Goal: Task Accomplishment & Management: Complete application form

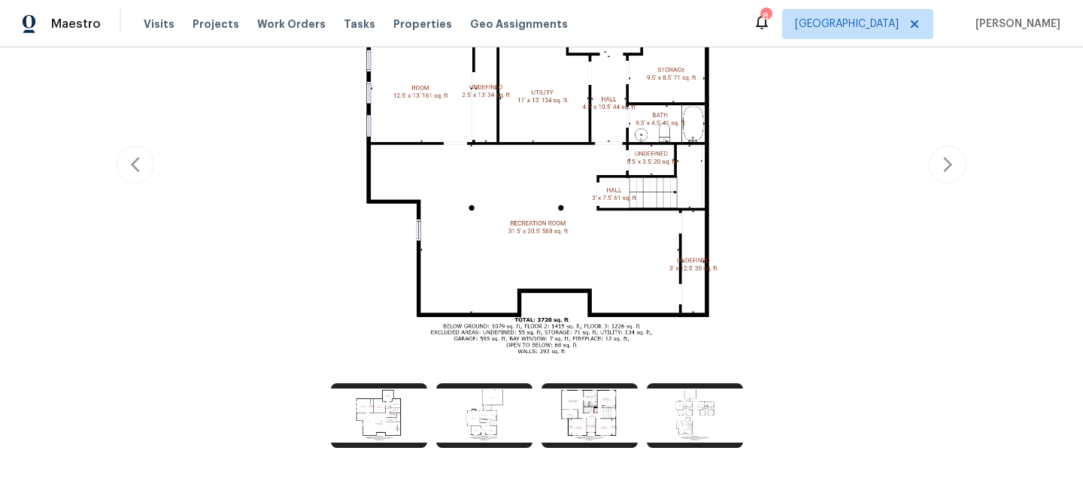
scroll to position [398, 0]
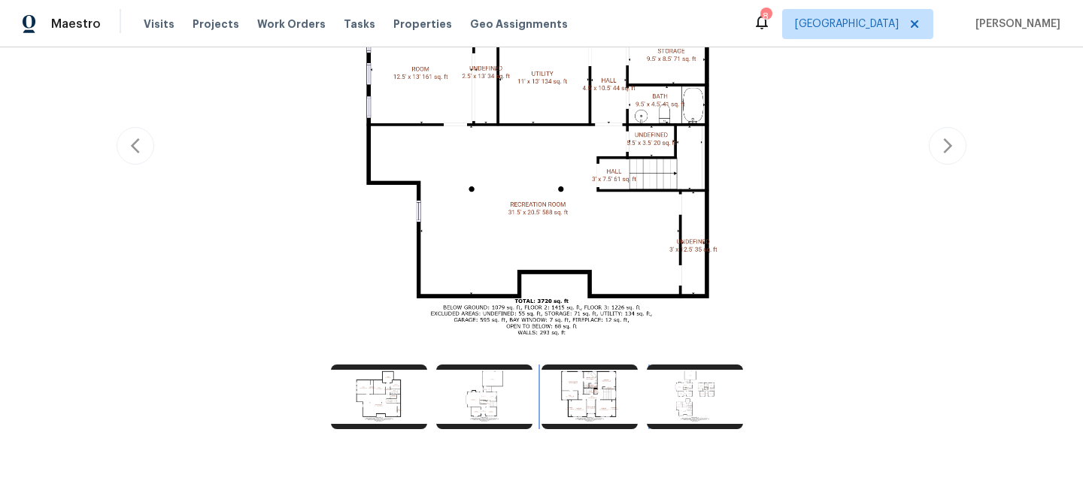
click at [605, 397] on img at bounding box center [589, 397] width 96 height 65
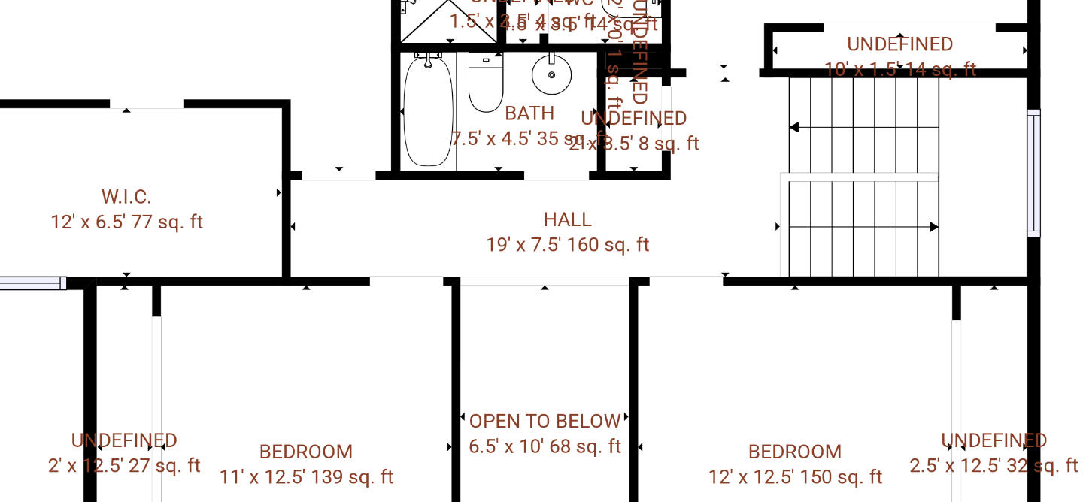
scroll to position [0, 0]
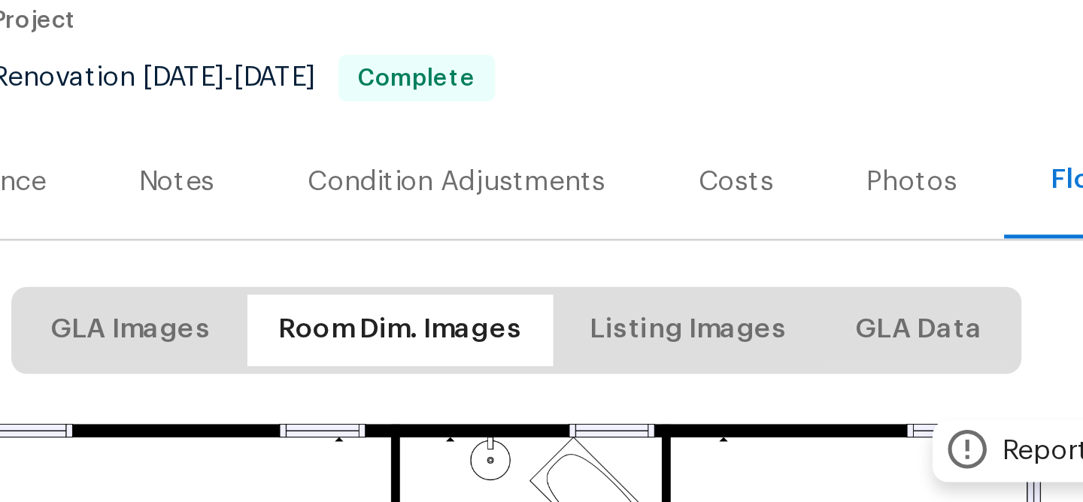
click at [465, 218] on div "Renovation [DATE] - [DATE] Complete" at bounding box center [482, 210] width 289 height 18
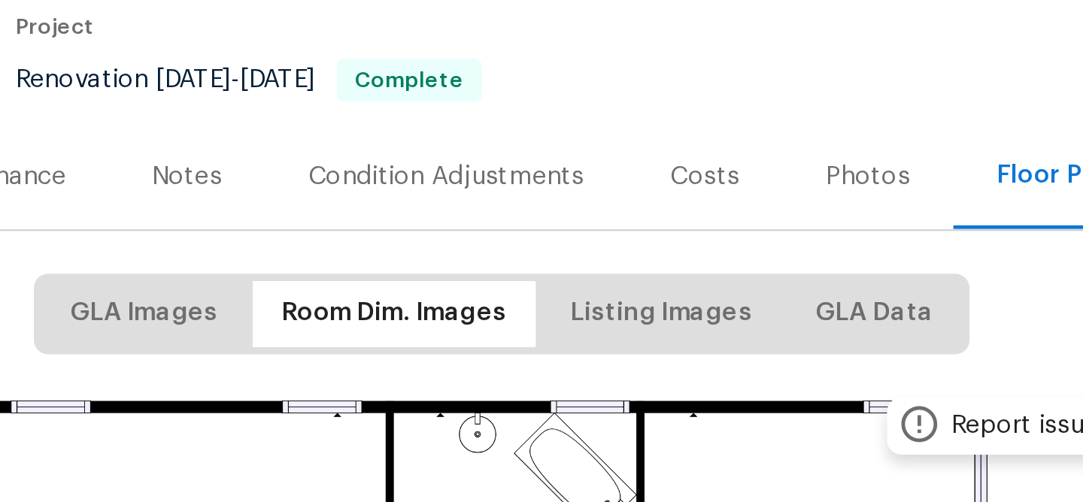
click at [673, 198] on section "[STREET_ADDRESS] 4 Beds | 3 1/2 Baths | Total: 3878 ft² | Above Grade: 2732 ft²…" at bounding box center [542, 165] width 850 height 126
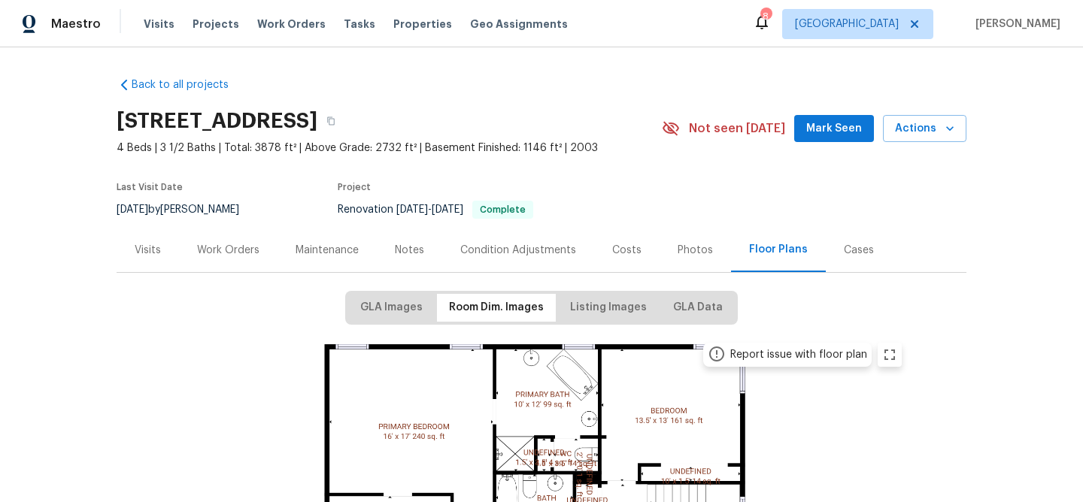
click at [244, 250] on div "Work Orders" at bounding box center [228, 250] width 62 height 15
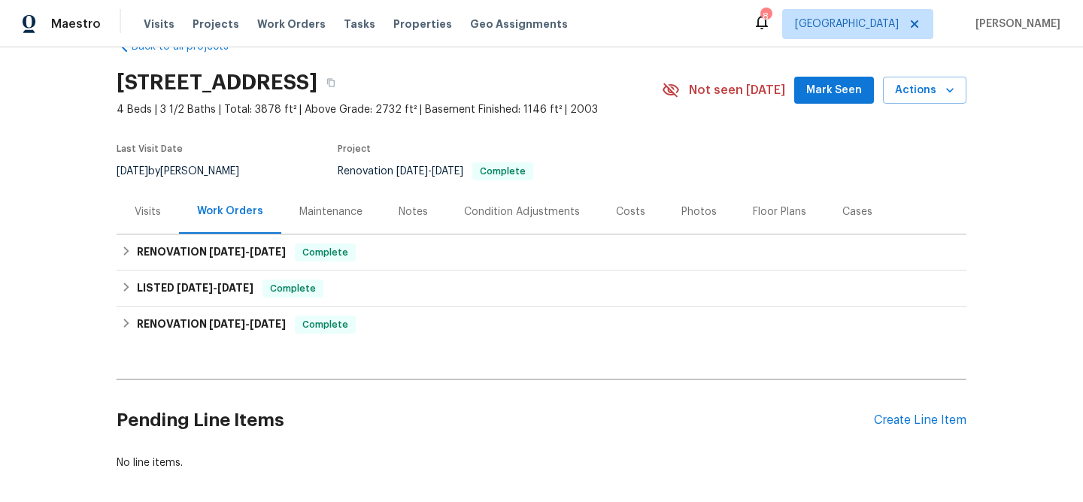
scroll to position [78, 0]
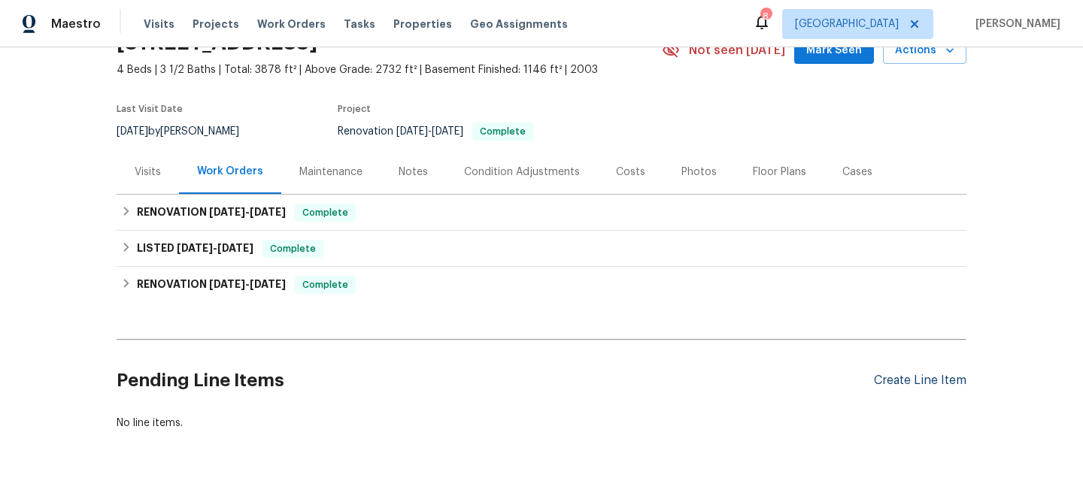
click at [886, 384] on div "Create Line Item" at bounding box center [920, 381] width 92 height 14
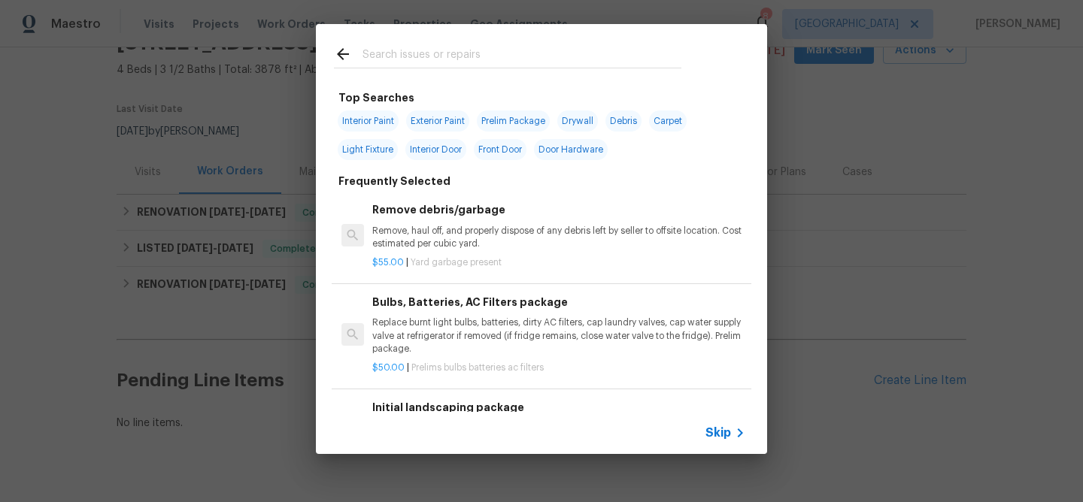
drag, startPoint x: 427, startPoint y: 59, endPoint x: 422, endPoint y: 47, distance: 12.4
click at [426, 59] on input "text" at bounding box center [521, 56] width 319 height 23
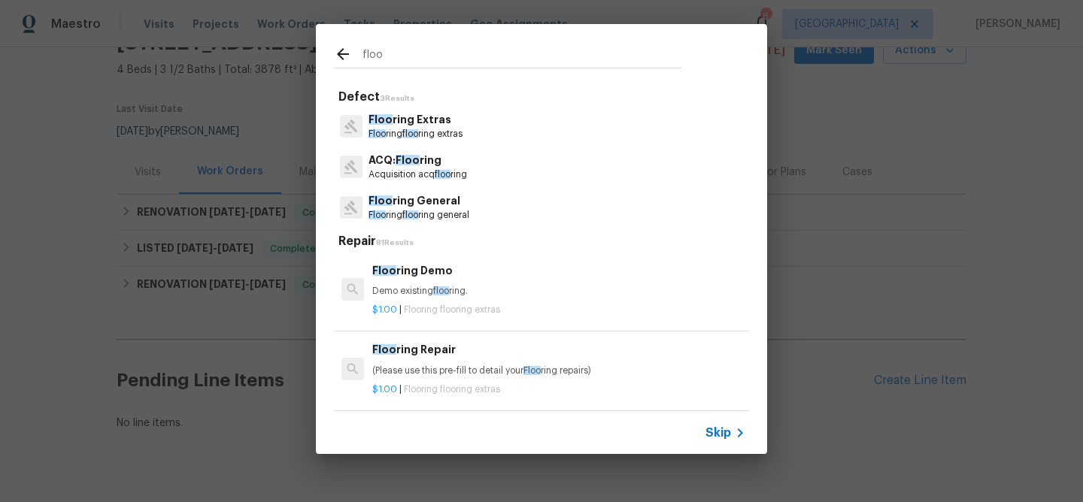
type input "floo"
click at [407, 205] on p "Floo ring General" at bounding box center [418, 201] width 101 height 16
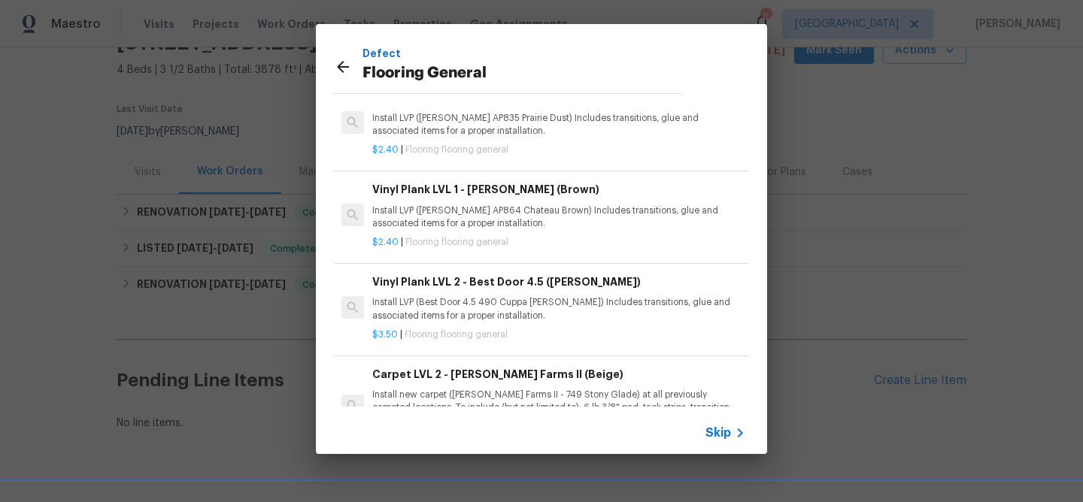
scroll to position [226, 0]
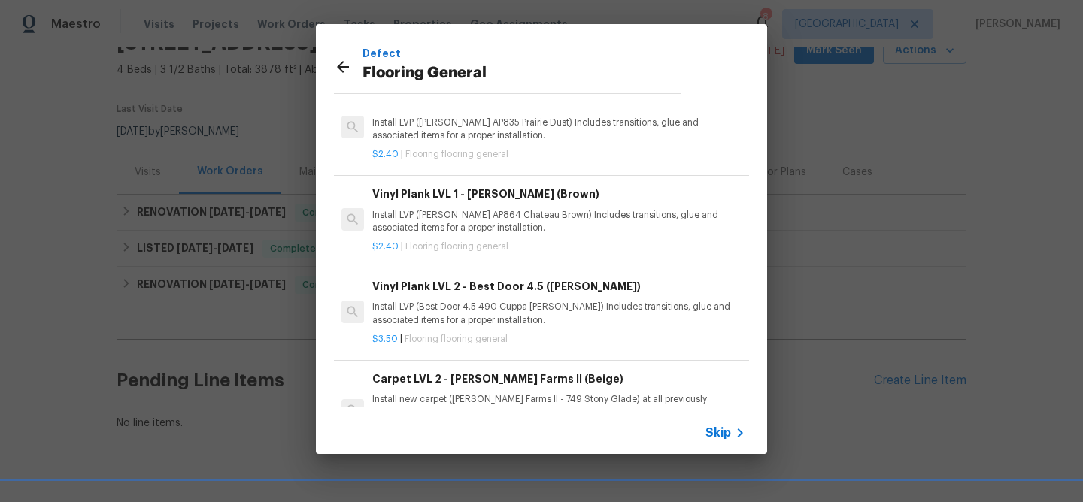
click at [483, 311] on p "Install LVP (Best Door 4.5 490 Cuppa Joe) Includes transitions, glue and associ…" at bounding box center [558, 314] width 373 height 26
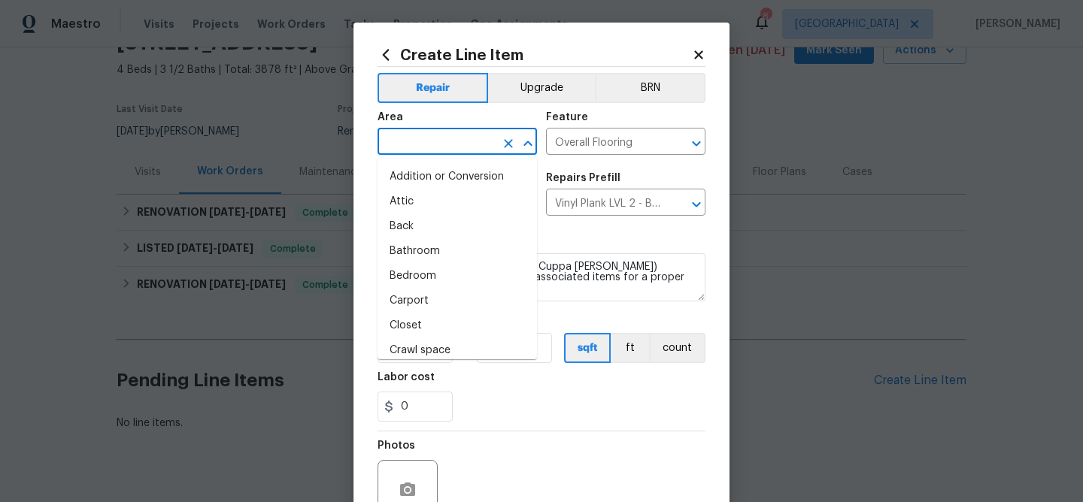
click at [432, 141] on input "text" at bounding box center [435, 143] width 117 height 23
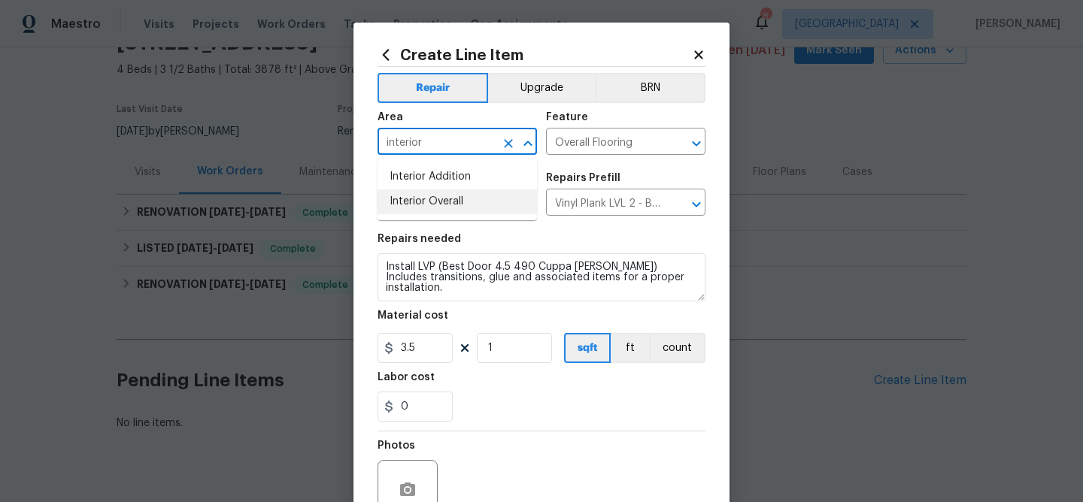
click at [429, 205] on li "Interior Overall" at bounding box center [456, 201] width 159 height 25
type input "Interior Overall"
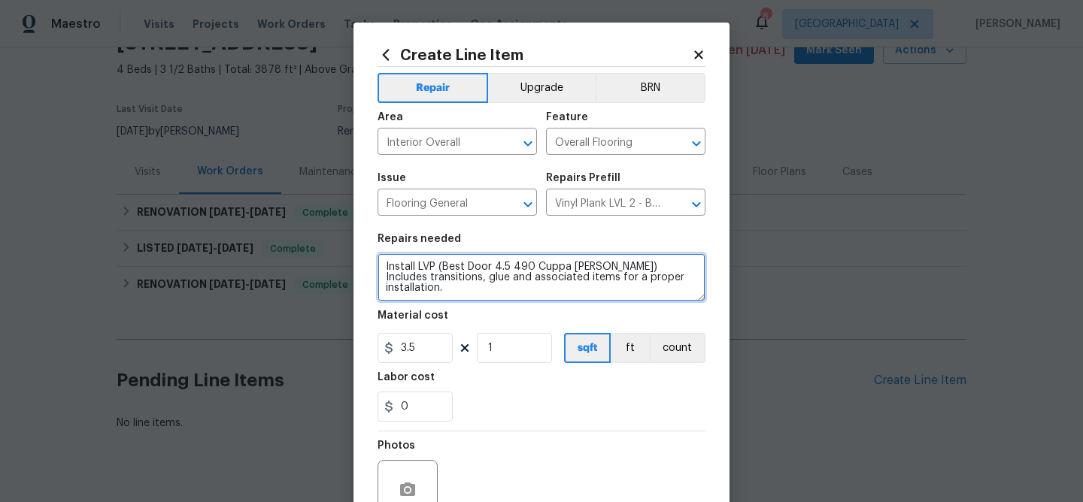
click at [592, 267] on textarea "Install LVP (Best Door 4.5 490 Cuppa Joe) Includes transitions, glue and associ…" at bounding box center [541, 277] width 328 height 48
type textarea "Install LVP (Best Door 4.5 490 Cuppa Joe). Includes transitions, glue and assoc…"
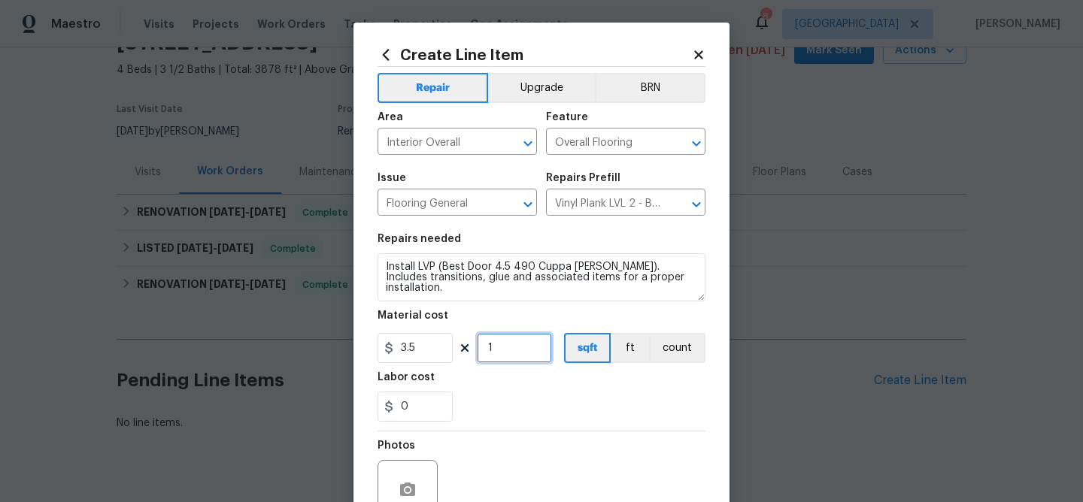
click at [502, 350] on input "1" at bounding box center [514, 348] width 75 height 30
type input "775"
click at [514, 408] on div "0" at bounding box center [541, 407] width 328 height 30
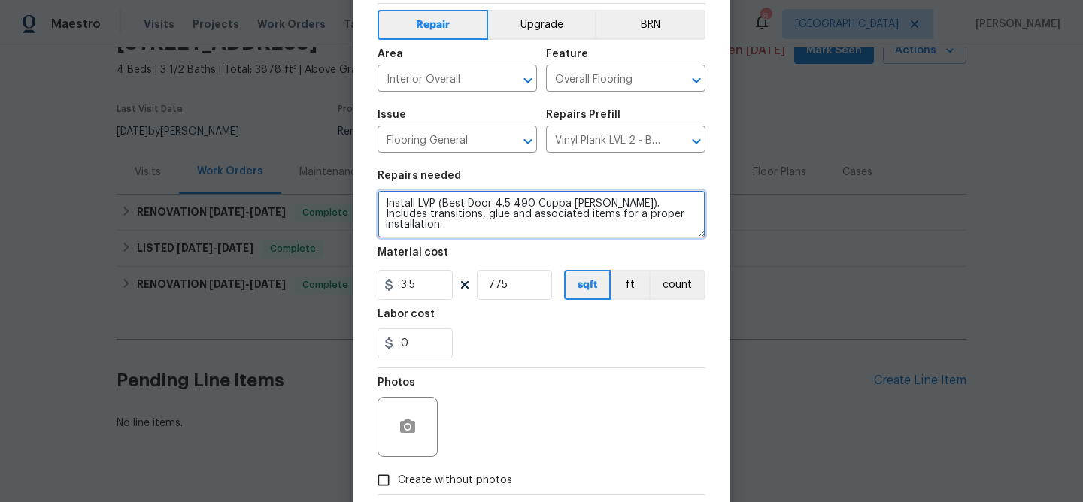
click at [590, 202] on textarea "Install LVP (Best Door 4.5 490 Cuppa Joe). Includes transitions, glue and assoc…" at bounding box center [541, 214] width 328 height 48
click at [607, 207] on textarea "Install LVP (Best Door 4.5 490 Cuppa Joe) excudung the main bathroom. Includes …" at bounding box center [541, 214] width 328 height 48
type textarea "Install LVP (Best Door 4.5 490 Cuppa Joe) excludung the main bathroom. Includes…"
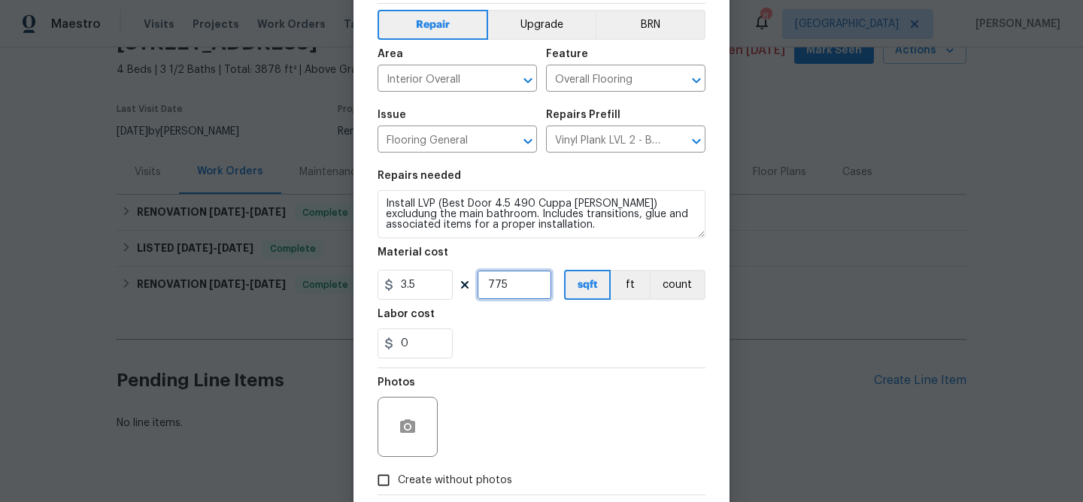
click at [505, 285] on input "775" at bounding box center [514, 285] width 75 height 30
click at [529, 363] on section "Repairs needed Install LVP (Best Door 4.5 490 Cuppa Joe) excludung the main bat…" at bounding box center [541, 265] width 328 height 206
click at [407, 422] on icon "button" at bounding box center [407, 427] width 15 height 14
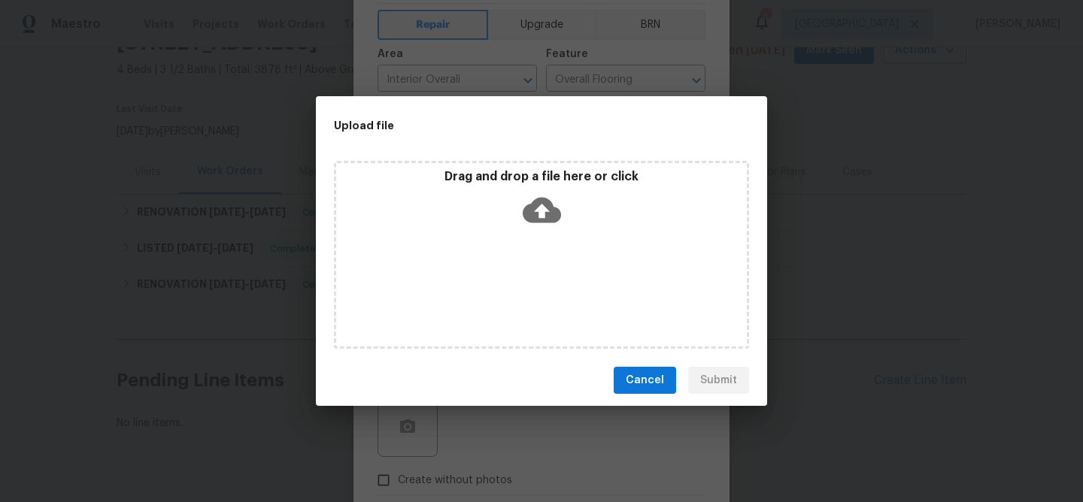
click at [543, 209] on icon at bounding box center [542, 210] width 38 height 38
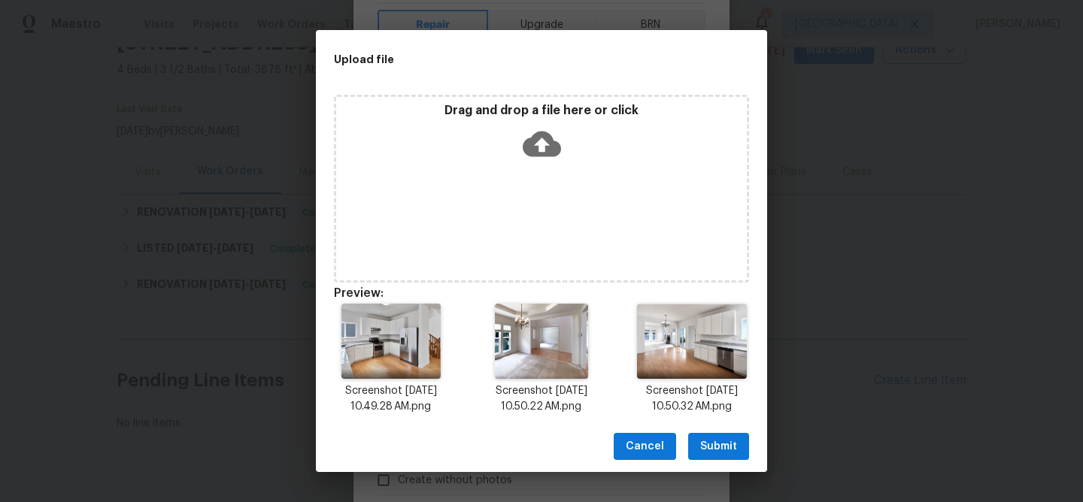
click at [741, 445] on button "Submit" at bounding box center [718, 447] width 61 height 28
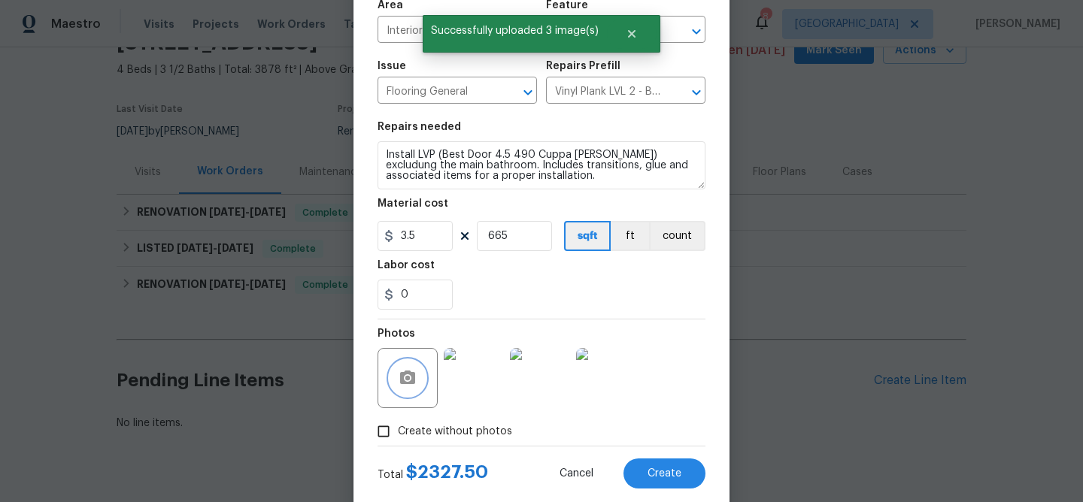
scroll to position [92, 0]
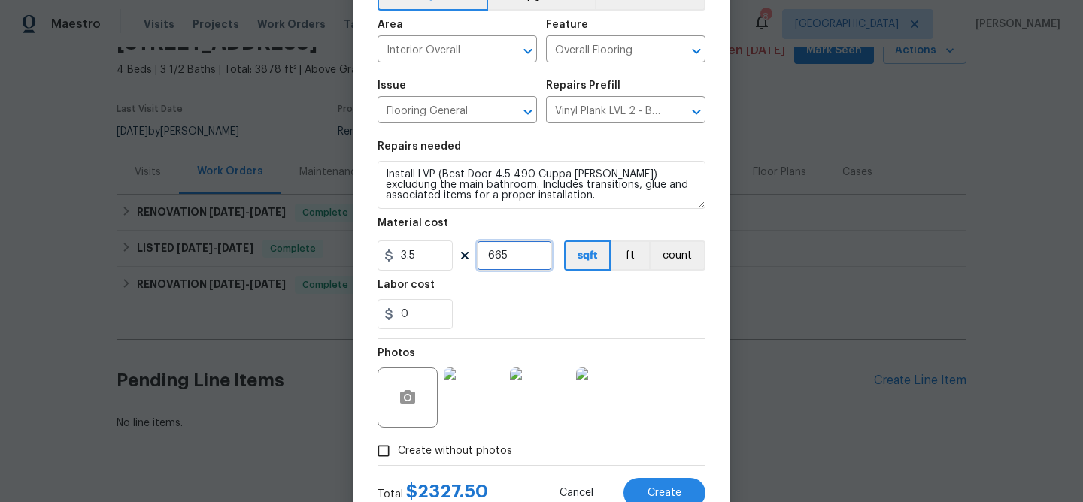
click at [522, 254] on input "665" at bounding box center [514, 256] width 75 height 30
type input "630"
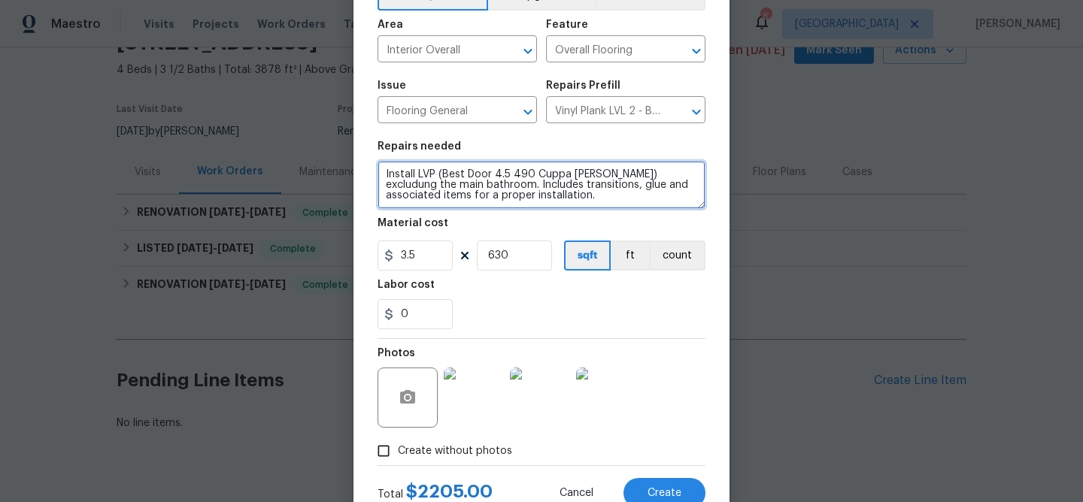
drag, startPoint x: 434, startPoint y: 183, endPoint x: 590, endPoint y: 173, distance: 156.7
click at [590, 173] on textarea "Install LVP (Best Door 4.5 490 Cuppa Joe) excludung the main bathroom. Includes…" at bounding box center [541, 185] width 328 height 48
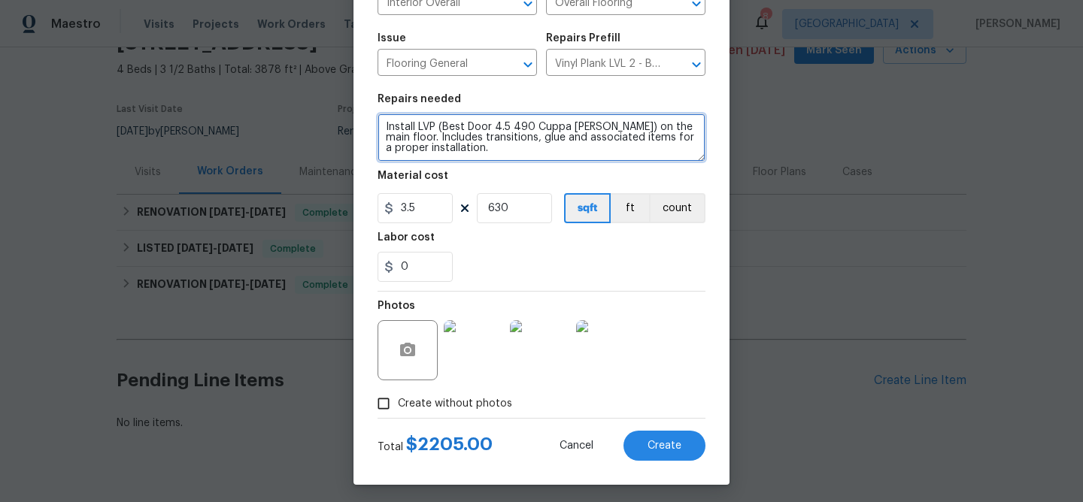
scroll to position [146, 0]
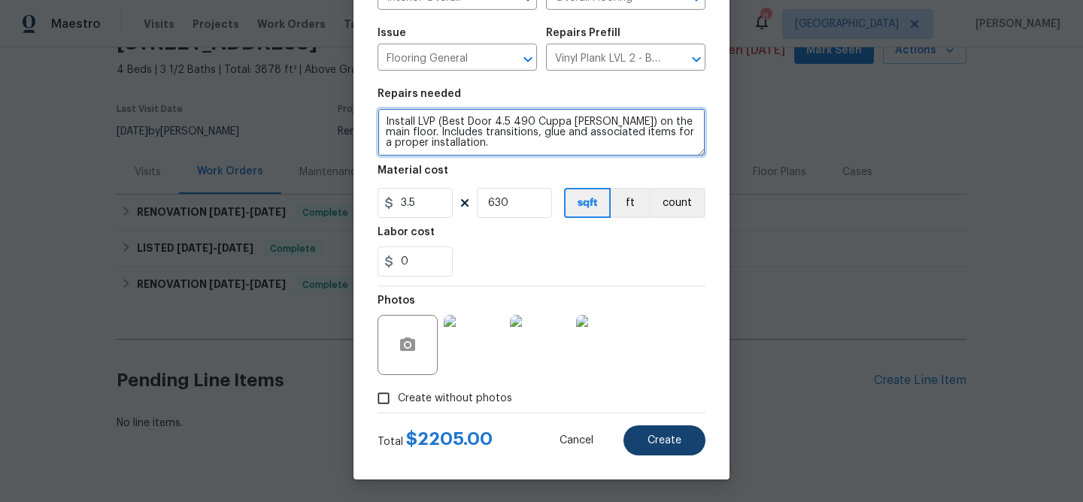
type textarea "Install LVP (Best Door 4.5 490 Cuppa Joe) on the main floor. Includes transitio…"
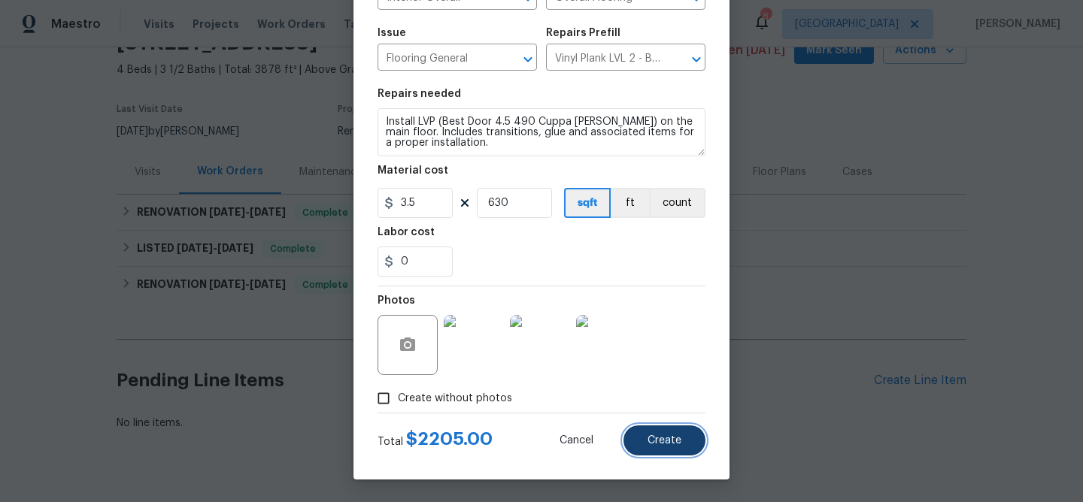
click at [671, 439] on span "Create" at bounding box center [664, 440] width 34 height 11
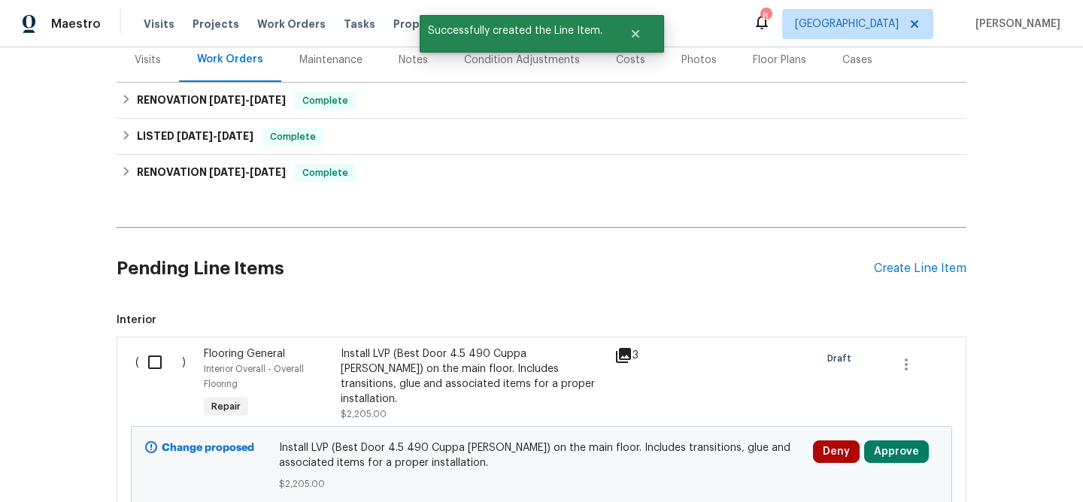
scroll to position [198, 0]
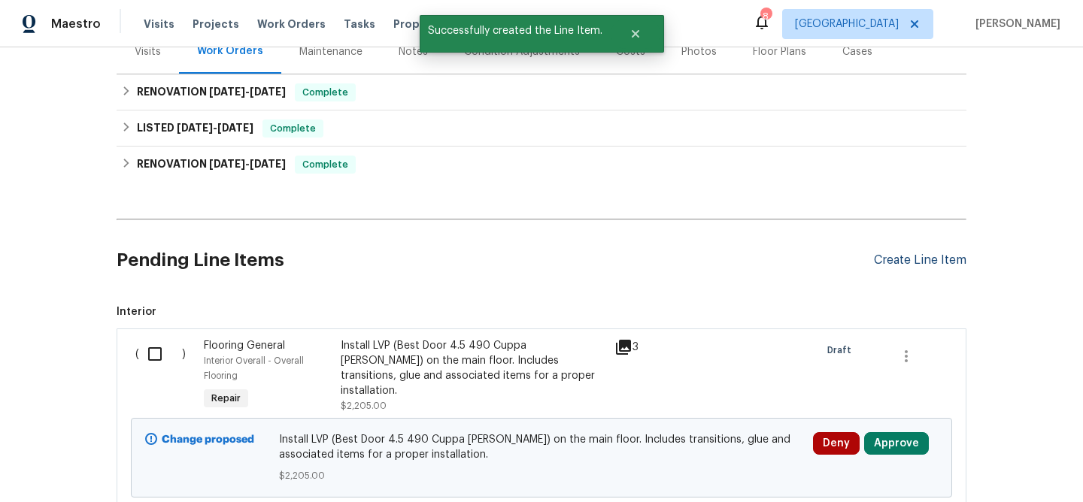
click at [922, 259] on div "Create Line Item" at bounding box center [920, 260] width 92 height 14
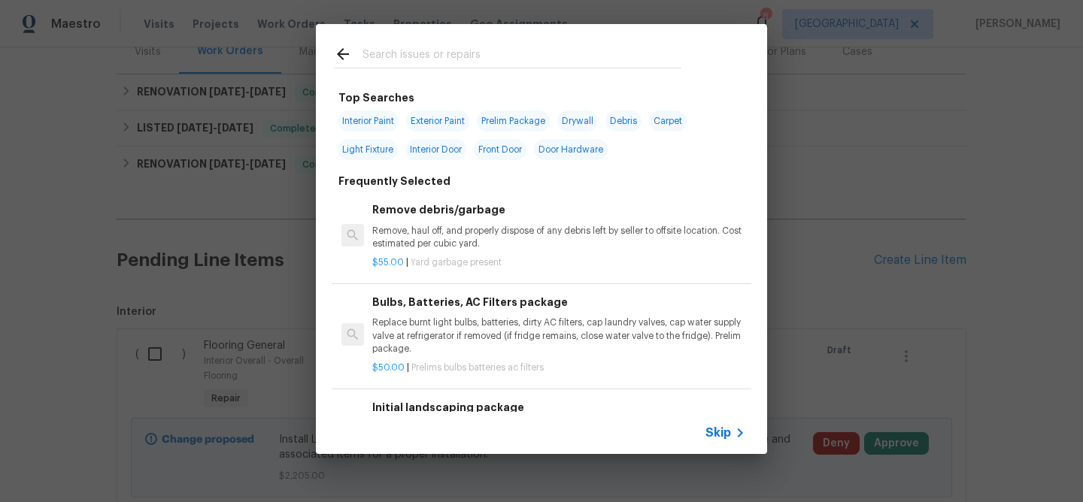
click at [436, 57] on input "text" at bounding box center [521, 56] width 319 height 23
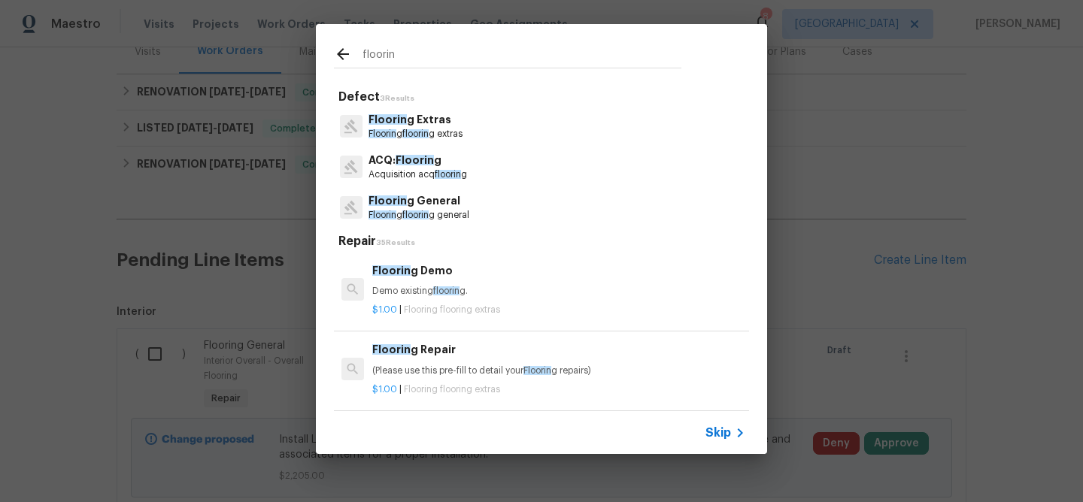
type input "floorin"
click at [406, 205] on p "Floorin g General" at bounding box center [418, 201] width 101 height 16
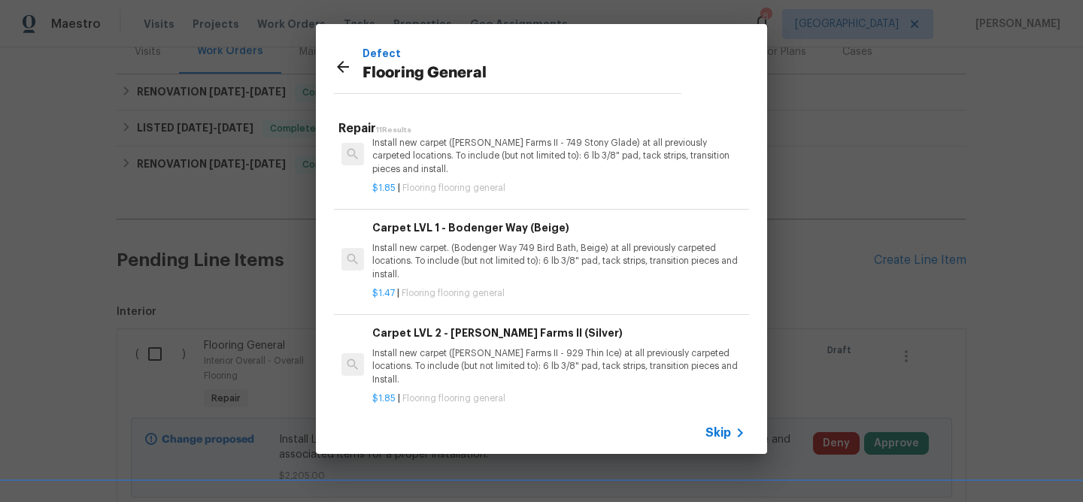
scroll to position [578, 0]
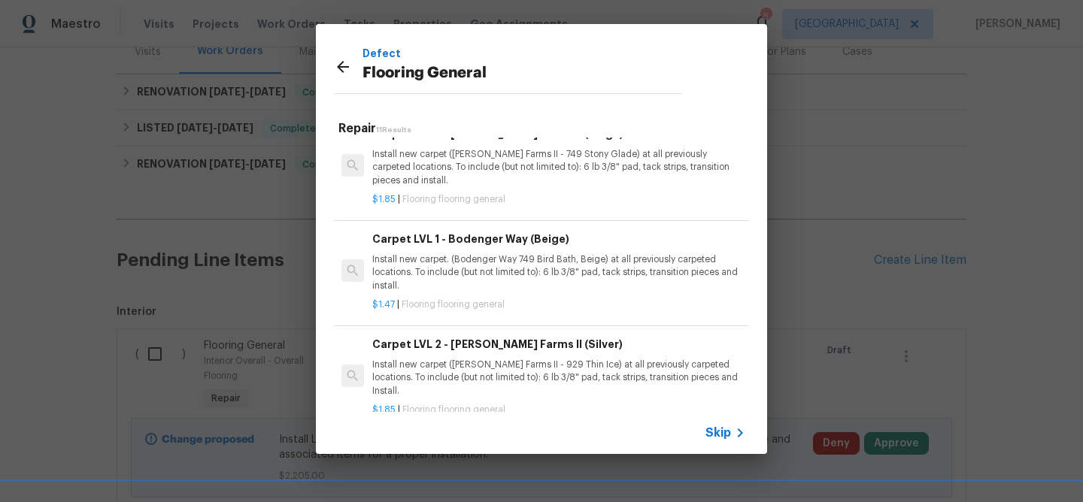
click at [504, 267] on p "Install new carpet. (Bodenger Way 749 Bird Bath, Beige) at all previously carpe…" at bounding box center [558, 272] width 373 height 38
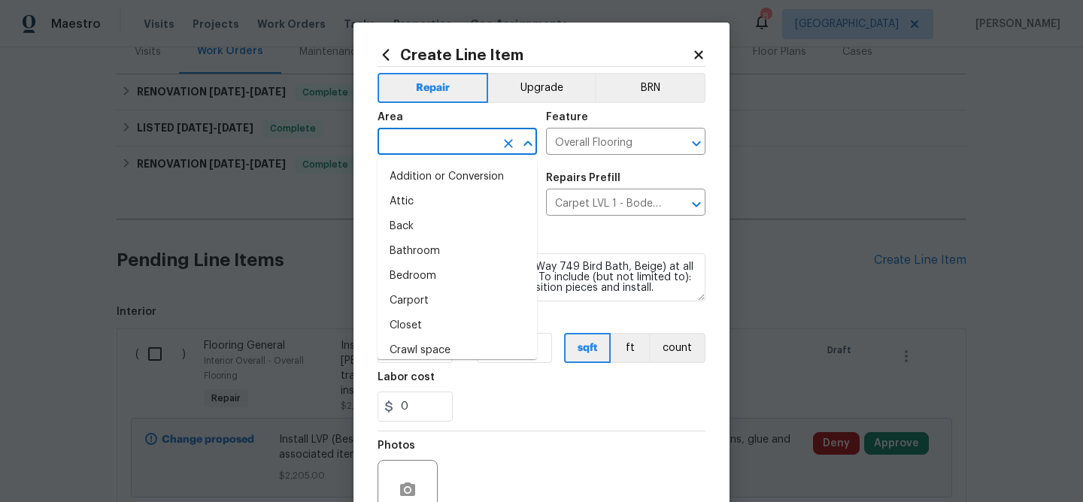
click at [456, 138] on input "text" at bounding box center [435, 143] width 117 height 23
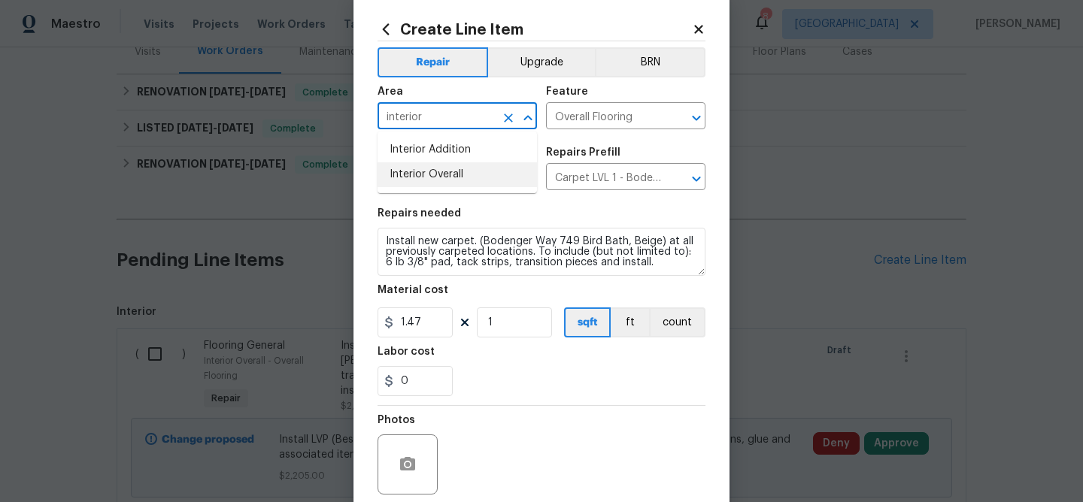
scroll to position [27, 0]
type input "interior"
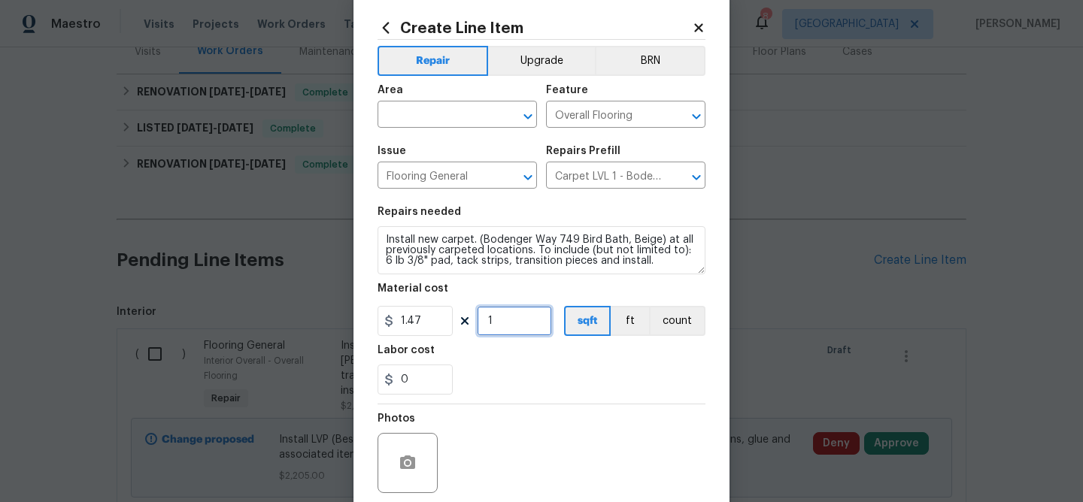
click at [529, 324] on input "1" at bounding box center [514, 321] width 75 height 30
type input "1750"
click at [558, 424] on div "Photos" at bounding box center [541, 454] width 328 height 98
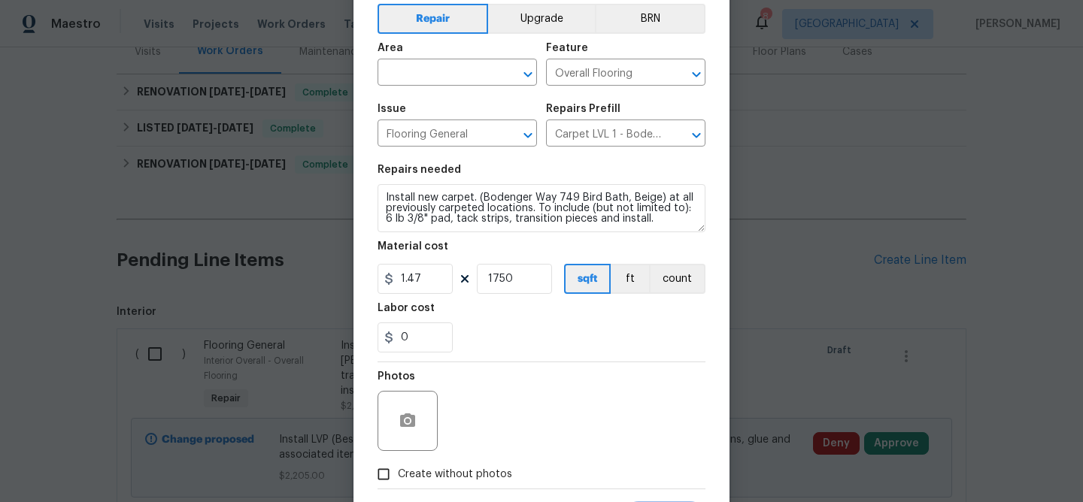
scroll to position [74, 0]
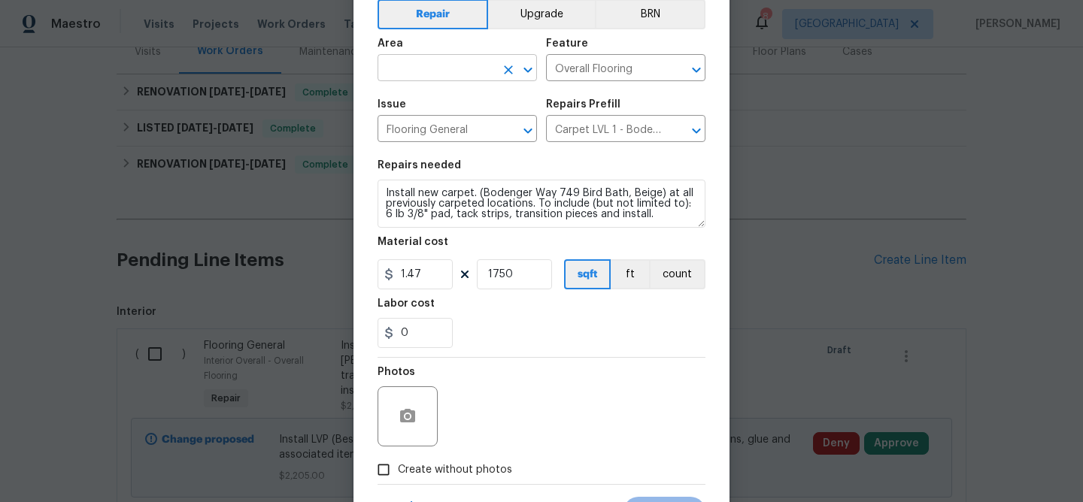
click at [428, 68] on input "text" at bounding box center [435, 69] width 117 height 23
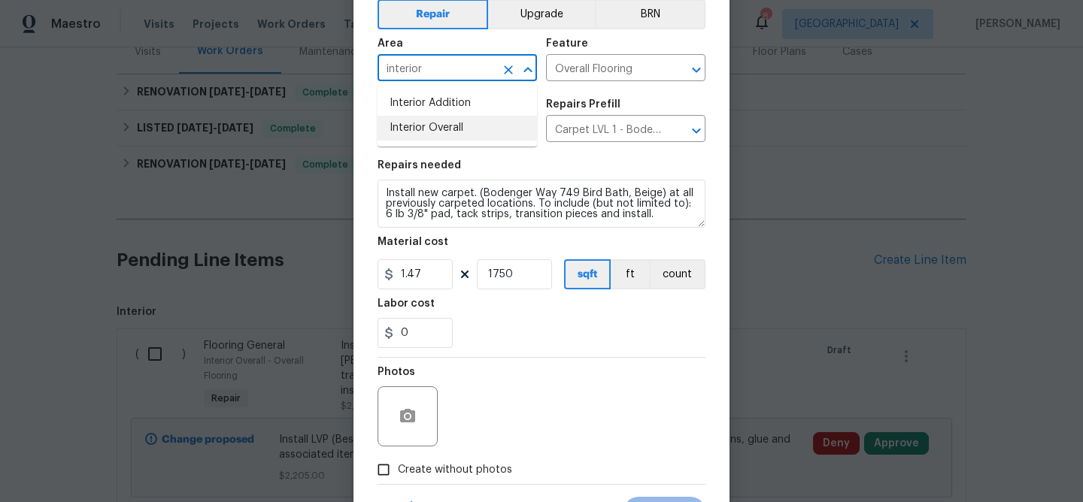
type input "interior"
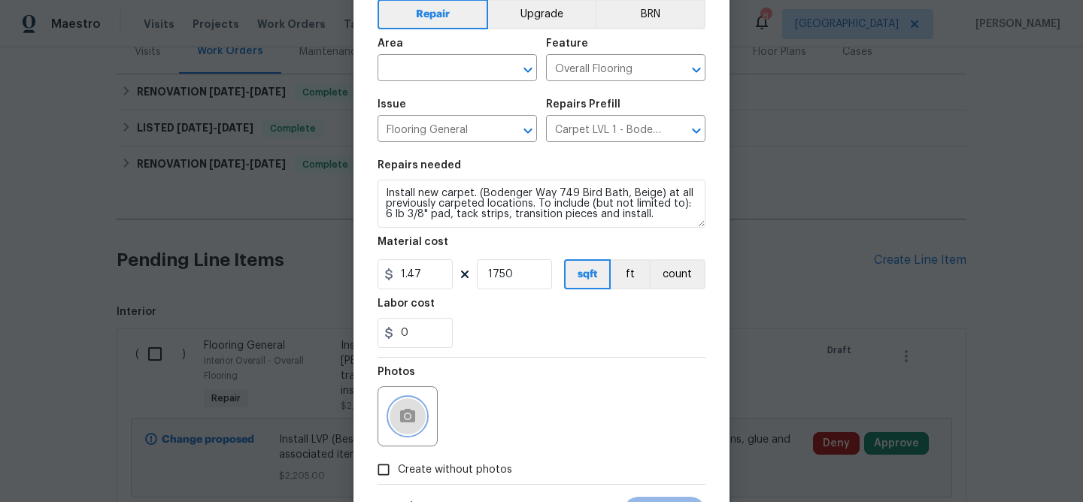
click at [414, 417] on icon "button" at bounding box center [407, 416] width 15 height 14
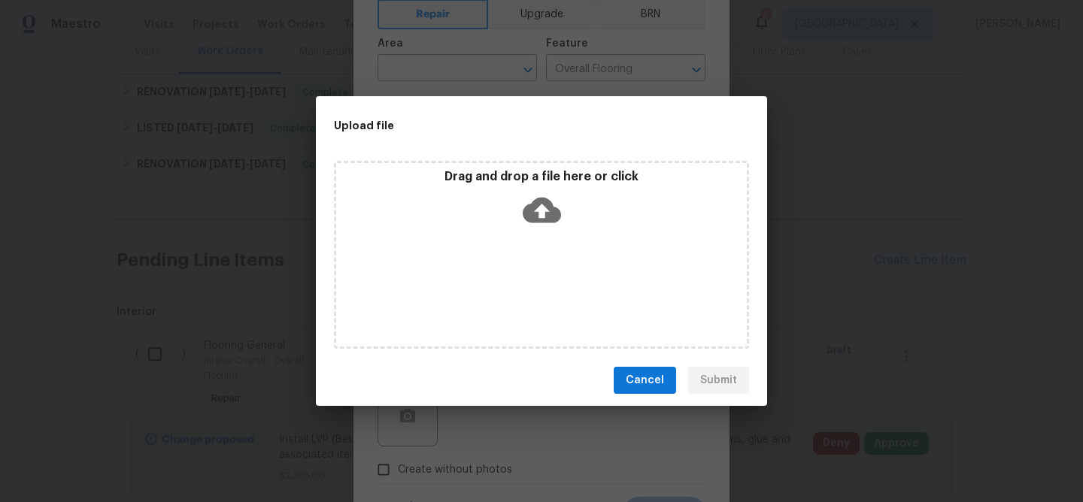
click at [540, 211] on icon at bounding box center [542, 210] width 38 height 38
click at [535, 214] on icon at bounding box center [542, 211] width 38 height 26
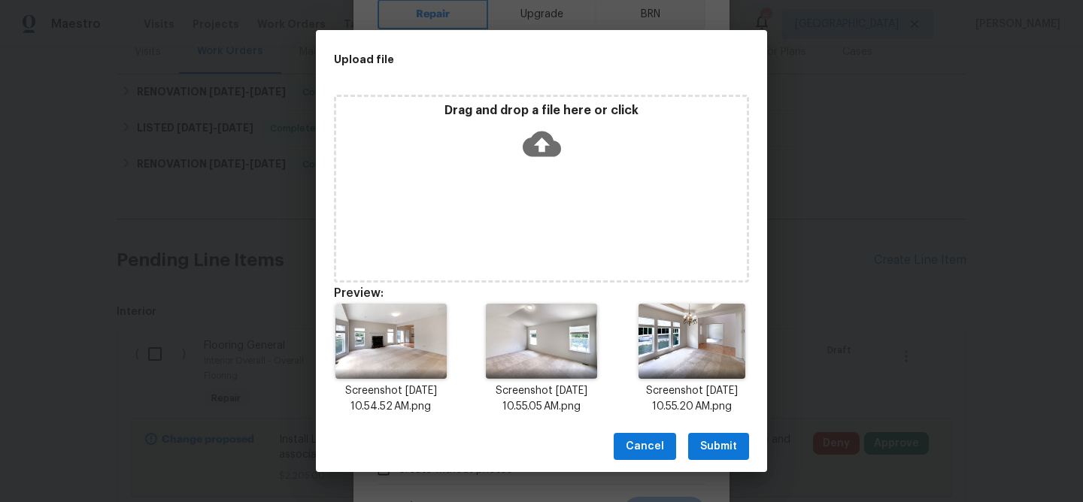
click at [733, 444] on span "Submit" at bounding box center [718, 447] width 37 height 19
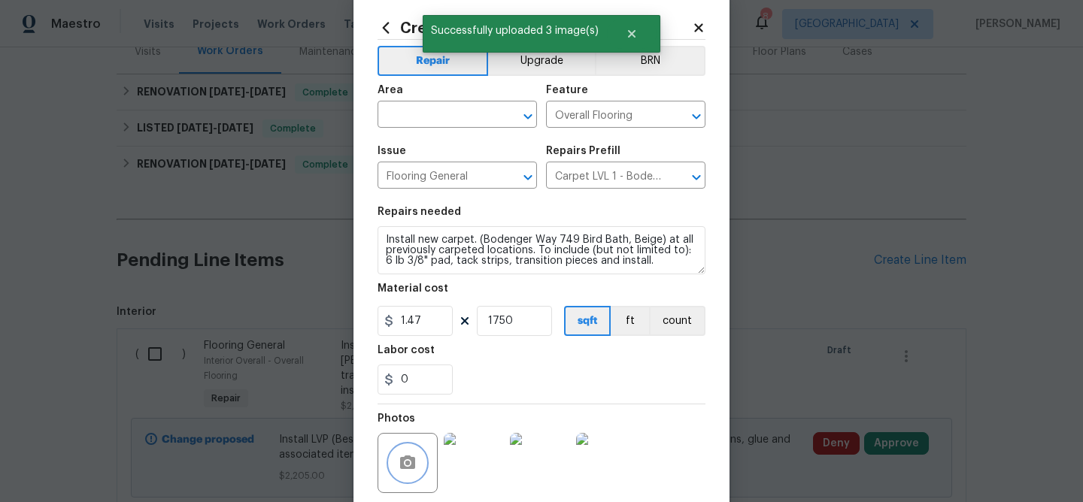
scroll to position [0, 0]
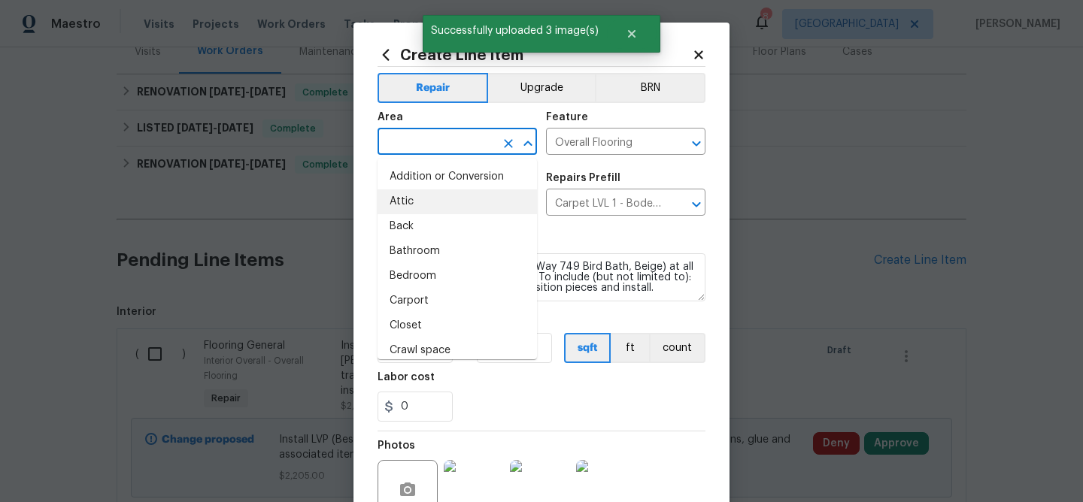
click at [441, 148] on input "text" at bounding box center [435, 143] width 117 height 23
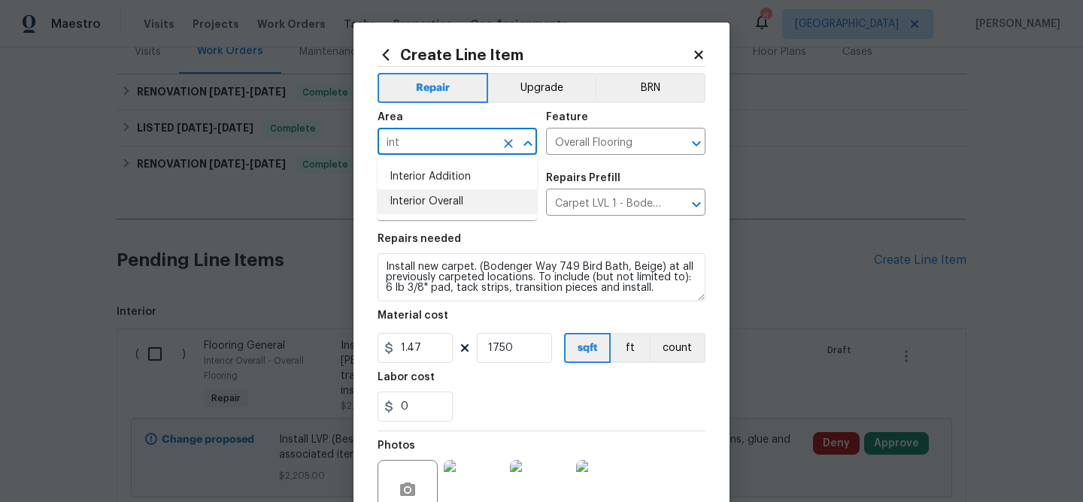
click at [427, 202] on li "Interior Overall" at bounding box center [456, 201] width 159 height 25
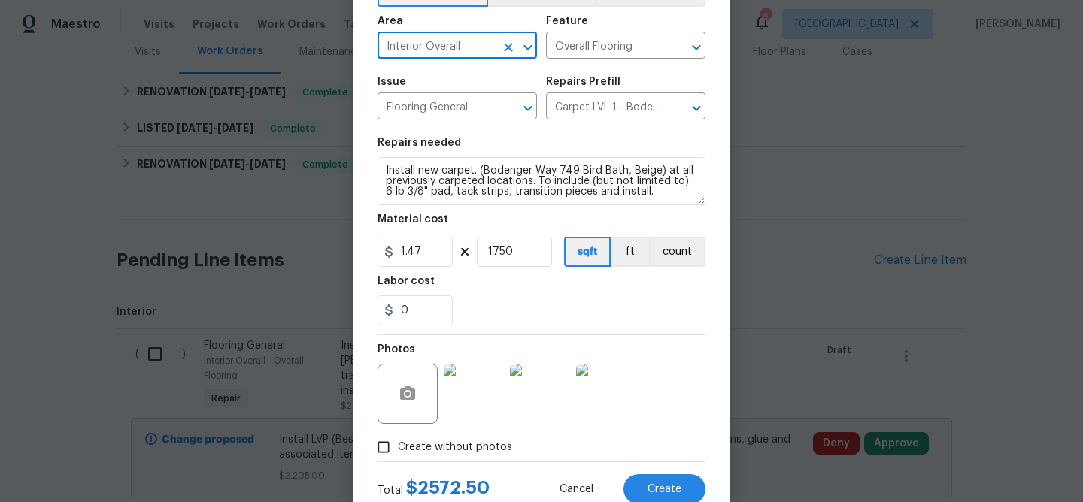
scroll to position [146, 0]
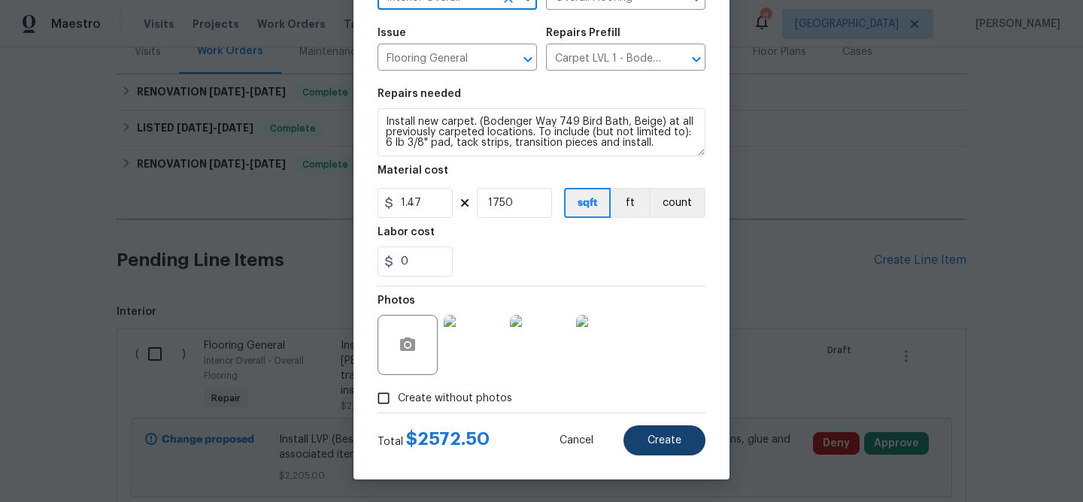
type input "Interior Overall"
click at [663, 450] on button "Create" at bounding box center [664, 441] width 82 height 30
type input "0"
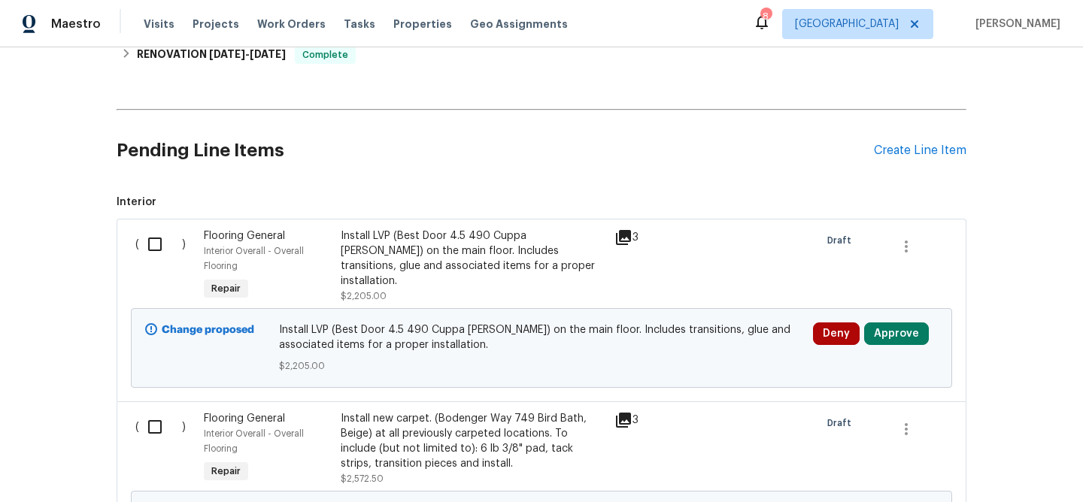
scroll to position [316, 0]
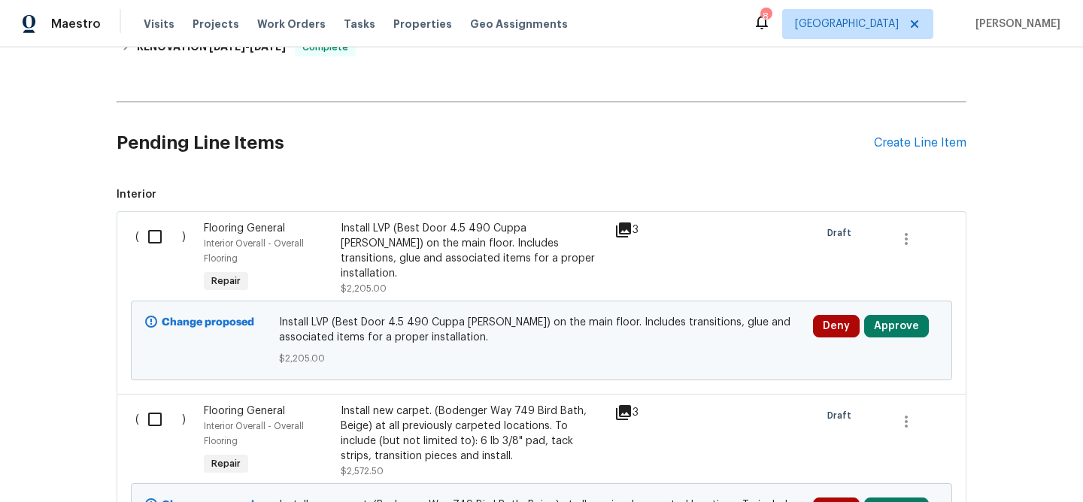
click at [158, 234] on input "checkbox" at bounding box center [160, 237] width 43 height 32
checkbox input "true"
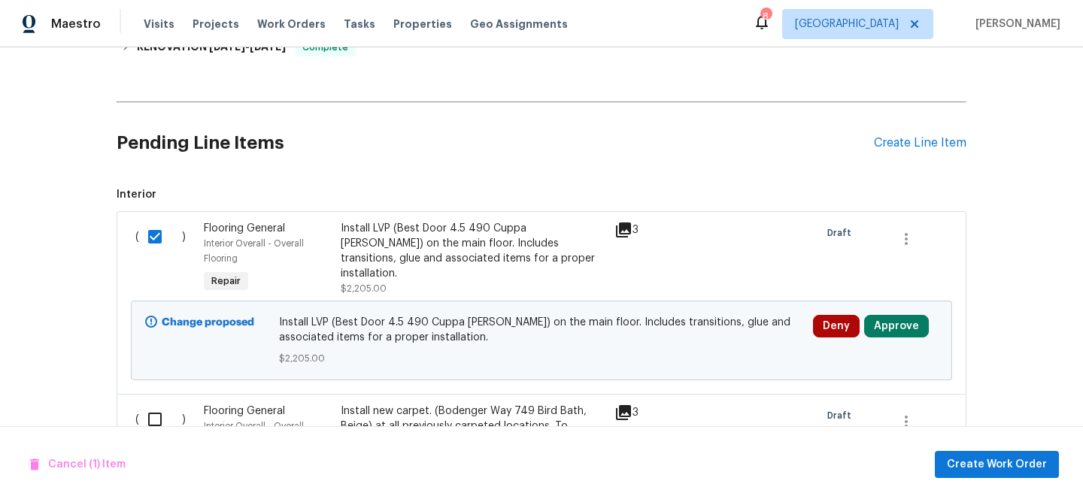
click at [158, 418] on input "checkbox" at bounding box center [160, 420] width 43 height 32
checkbox input "true"
click at [961, 463] on span "Create Work Order" at bounding box center [997, 465] width 100 height 19
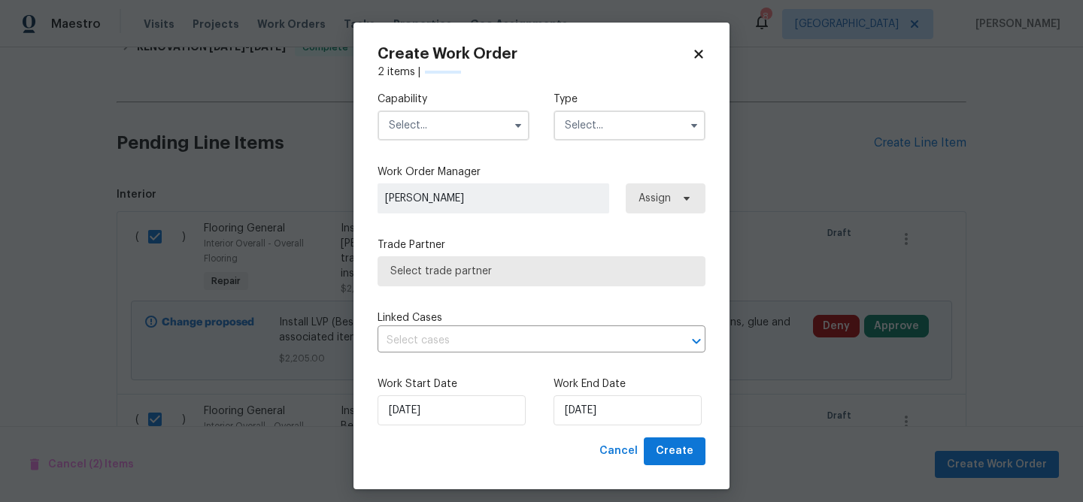
checkbox input "false"
click at [451, 137] on input "text" at bounding box center [453, 126] width 152 height 30
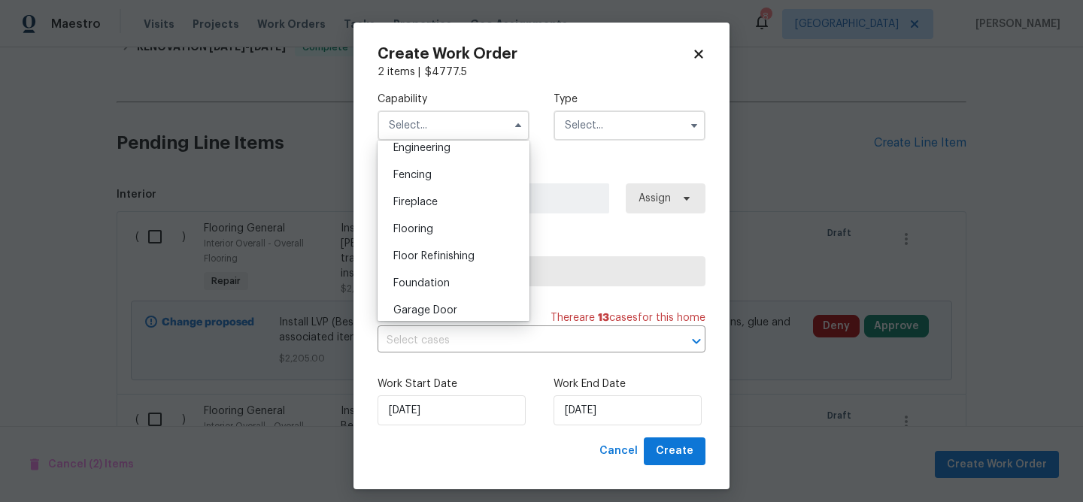
scroll to position [514, 0]
click at [416, 226] on span "Flooring" at bounding box center [413, 228] width 40 height 11
type input "Flooring"
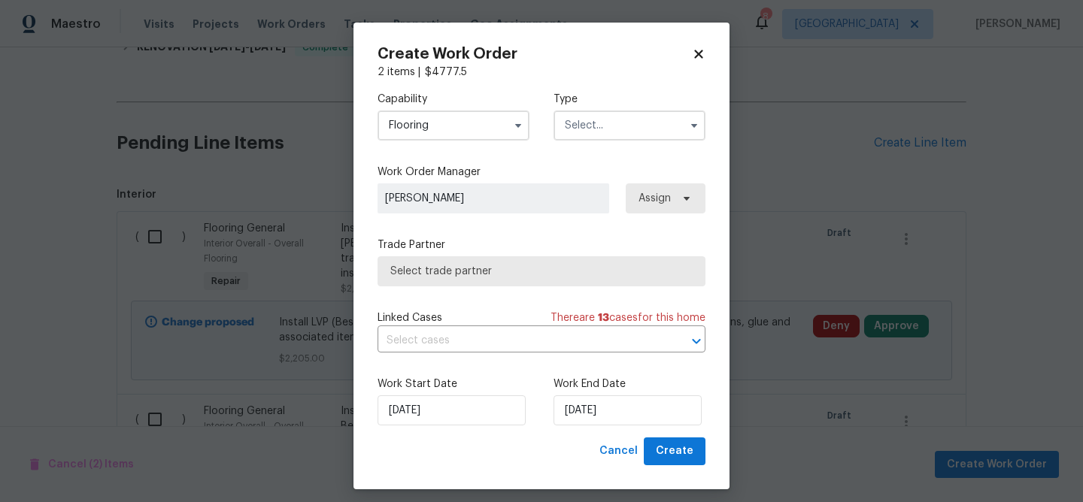
click at [605, 129] on input "text" at bounding box center [629, 126] width 152 height 30
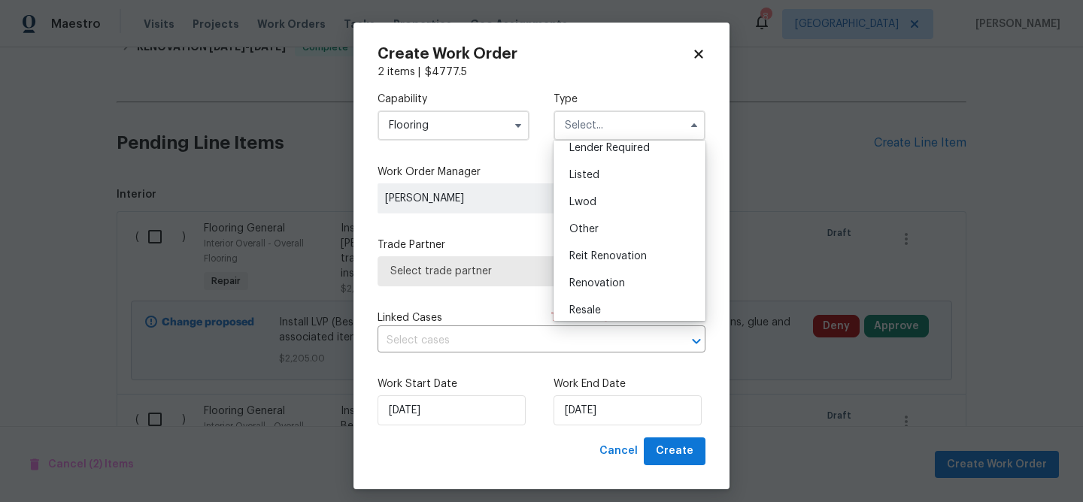
scroll to position [81, 0]
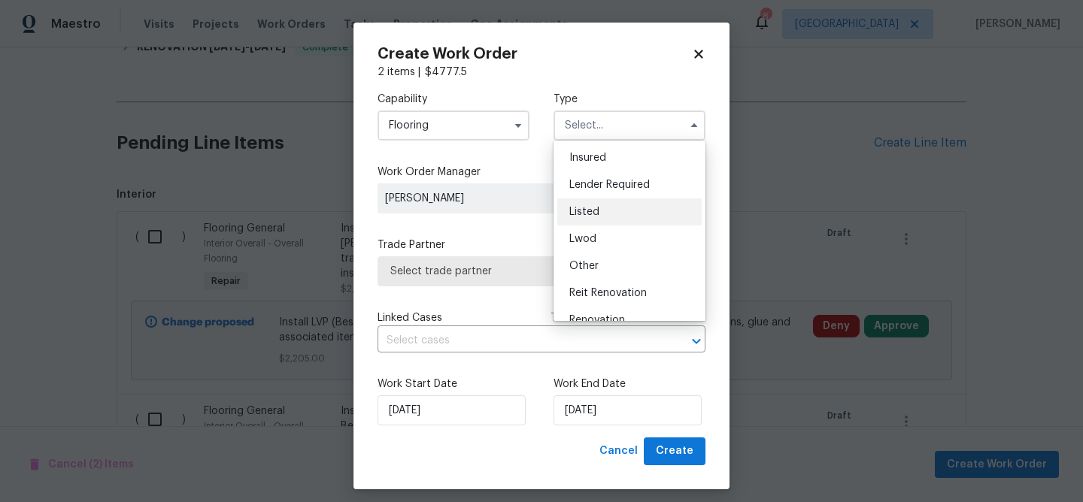
click at [592, 211] on span "Listed" at bounding box center [584, 212] width 30 height 11
type input "Listed"
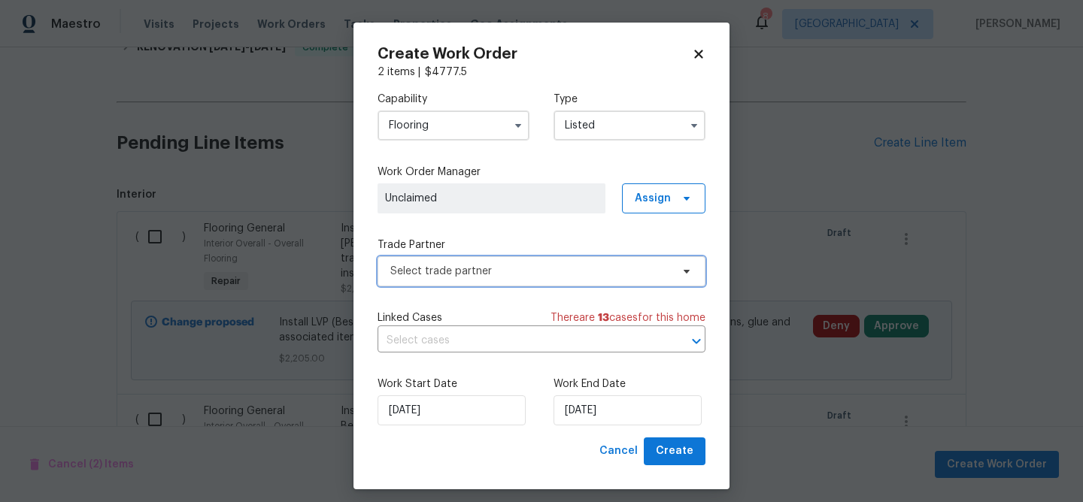
click at [498, 268] on span "Select trade partner" at bounding box center [530, 271] width 280 height 15
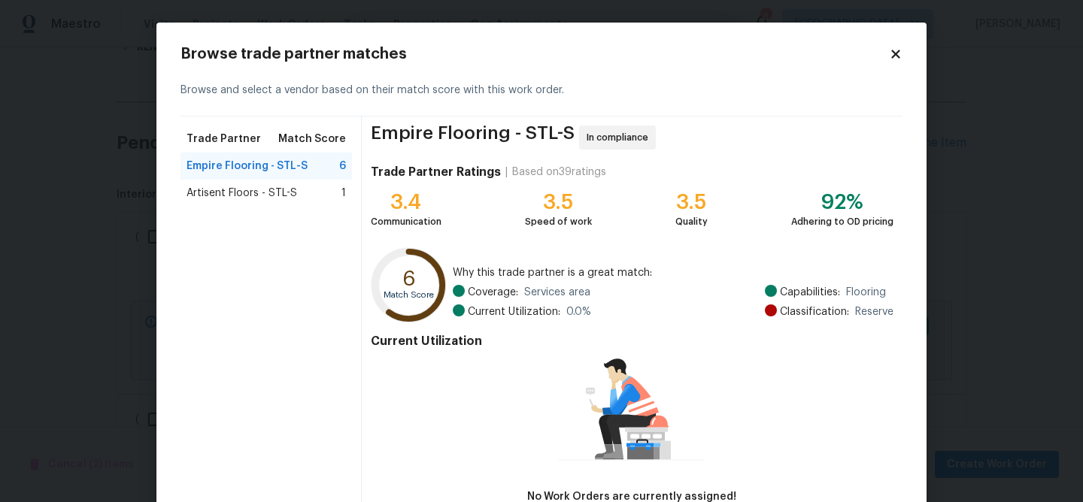
click at [258, 194] on span "Artisent Floors - STL-S" at bounding box center [241, 193] width 111 height 15
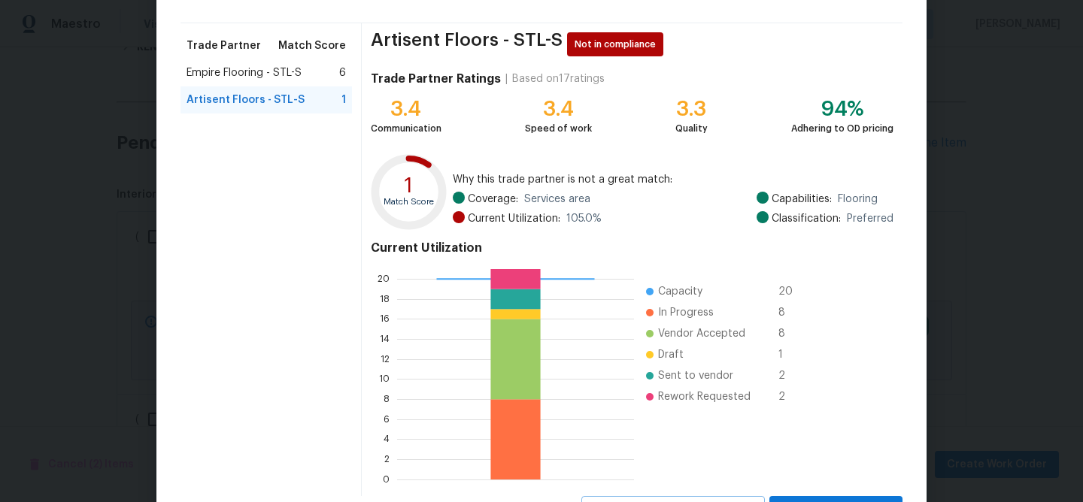
scroll to position [161, 0]
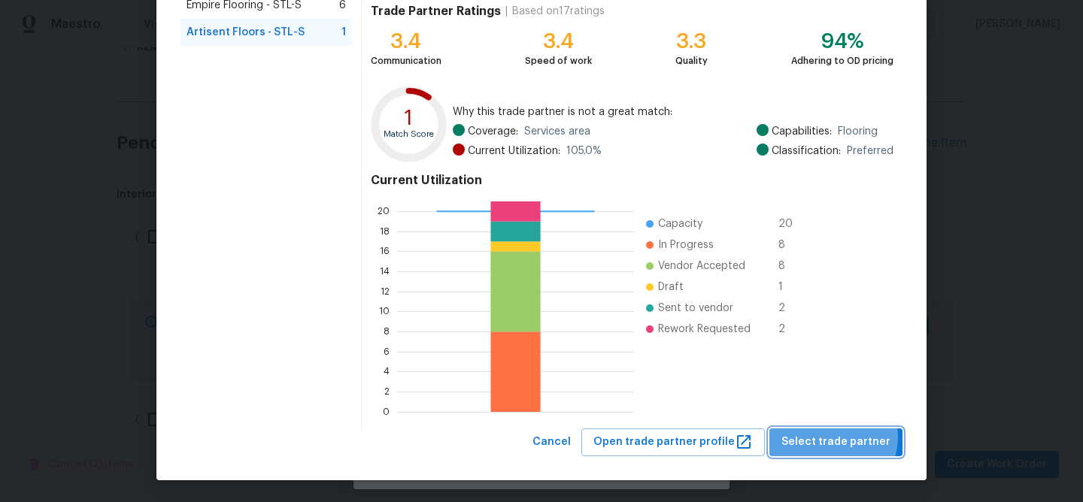
click at [835, 437] on span "Select trade partner" at bounding box center [835, 442] width 109 height 19
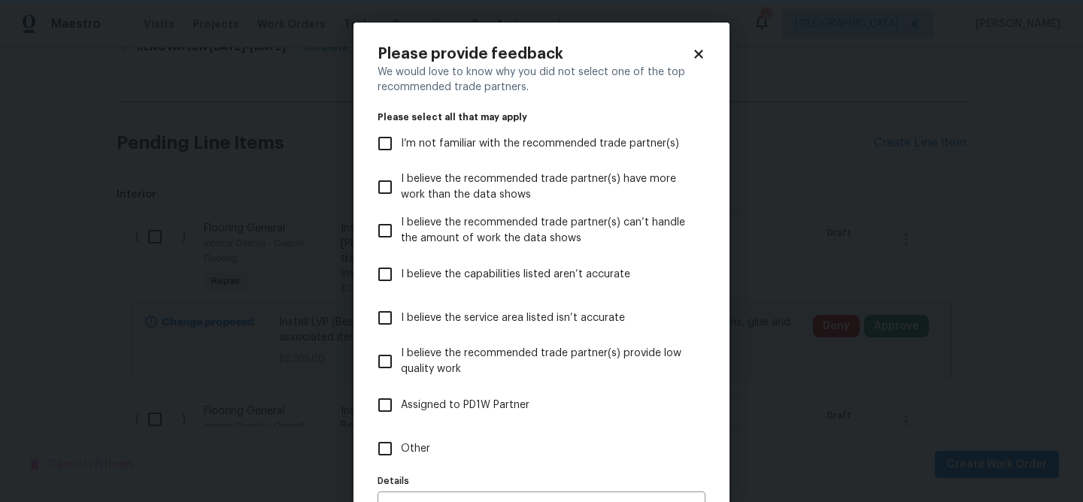
scroll to position [0, 0]
click at [386, 444] on input "Other" at bounding box center [385, 449] width 32 height 32
checkbox input "true"
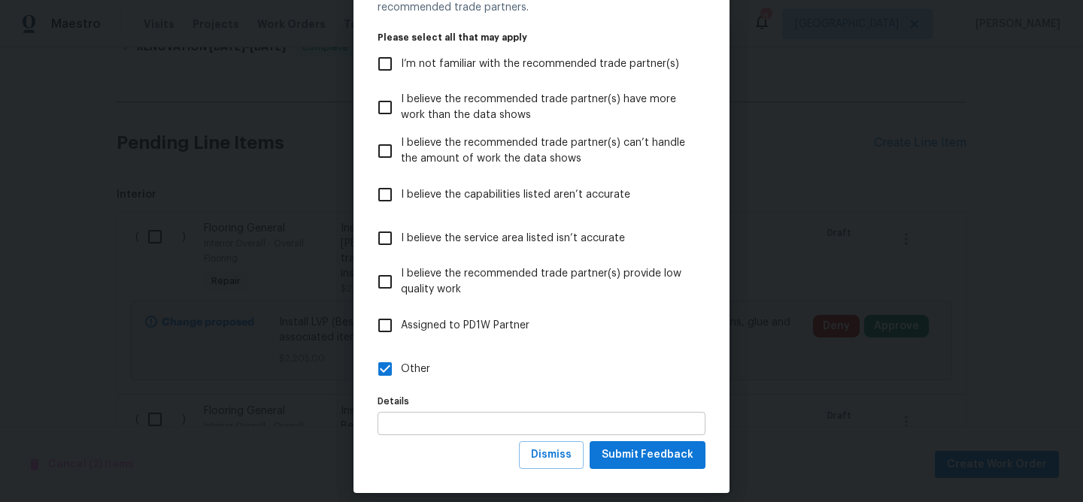
click at [465, 422] on input "text" at bounding box center [541, 423] width 328 height 23
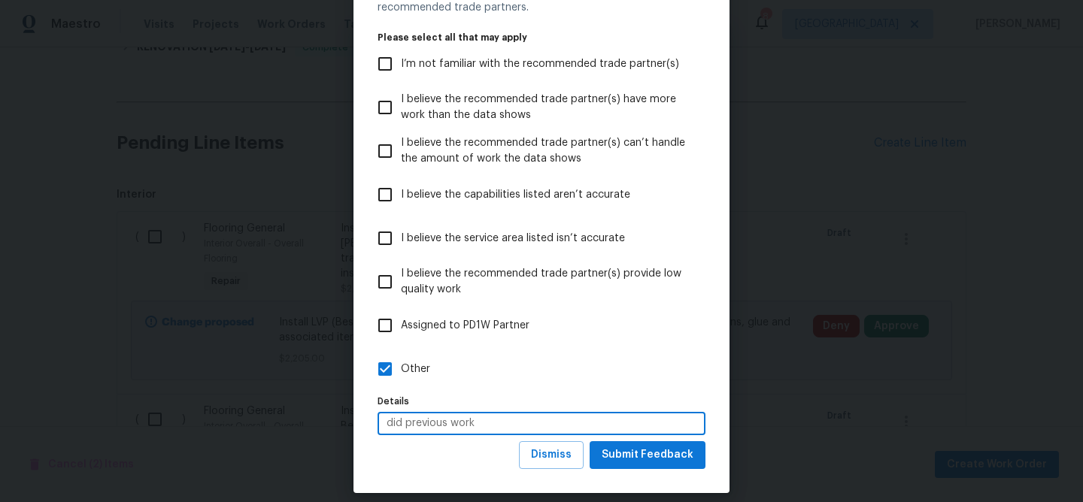
type input "did previous work"
click at [659, 447] on span "Submit Feedback" at bounding box center [648, 455] width 92 height 19
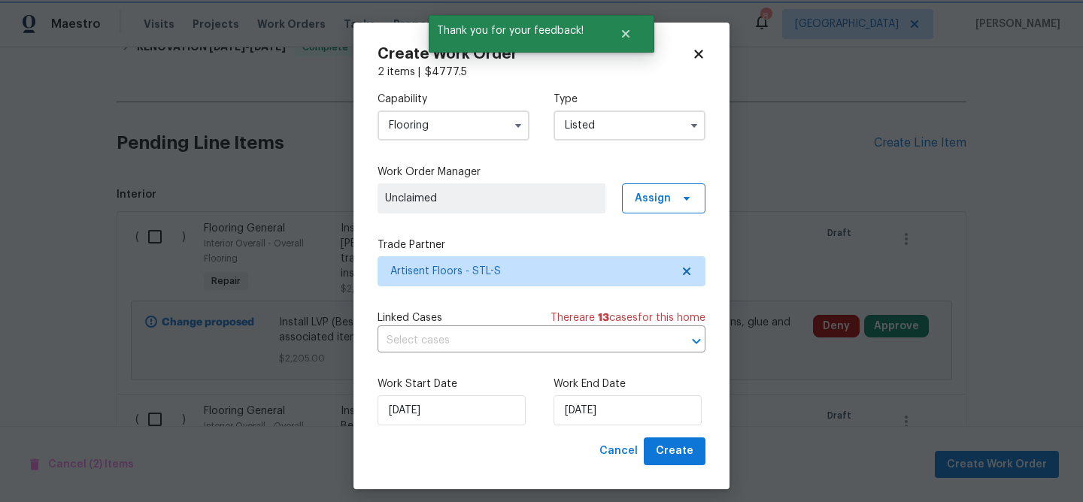
scroll to position [0, 0]
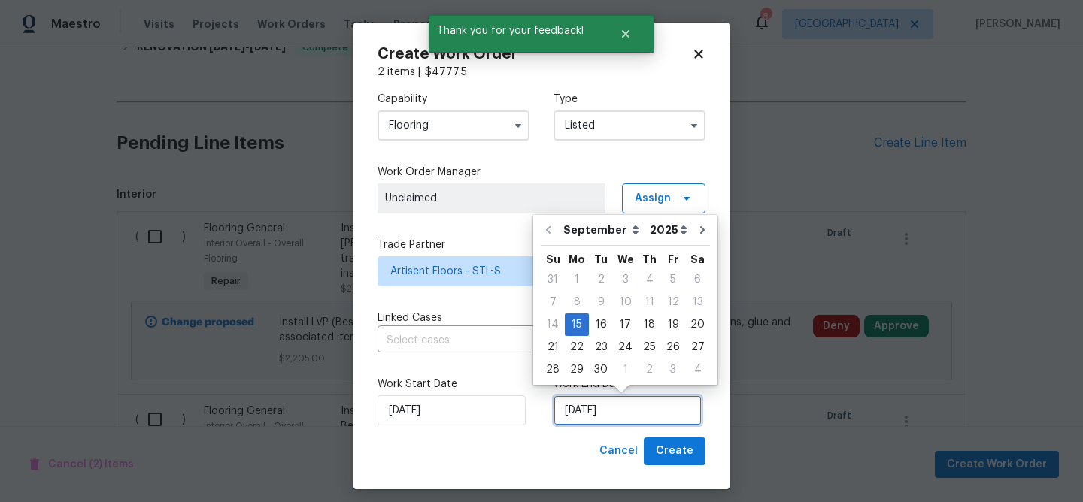
click at [624, 402] on input "9/15/2025" at bounding box center [627, 410] width 148 height 30
click at [639, 329] on div "18" at bounding box center [649, 324] width 23 height 21
type input "9/18/2025"
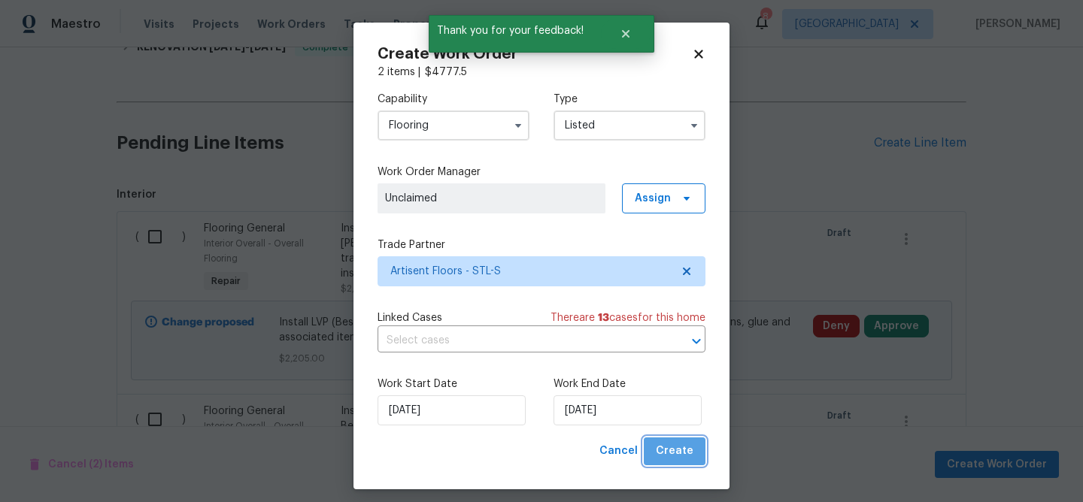
click at [682, 450] on span "Create" at bounding box center [675, 451] width 38 height 19
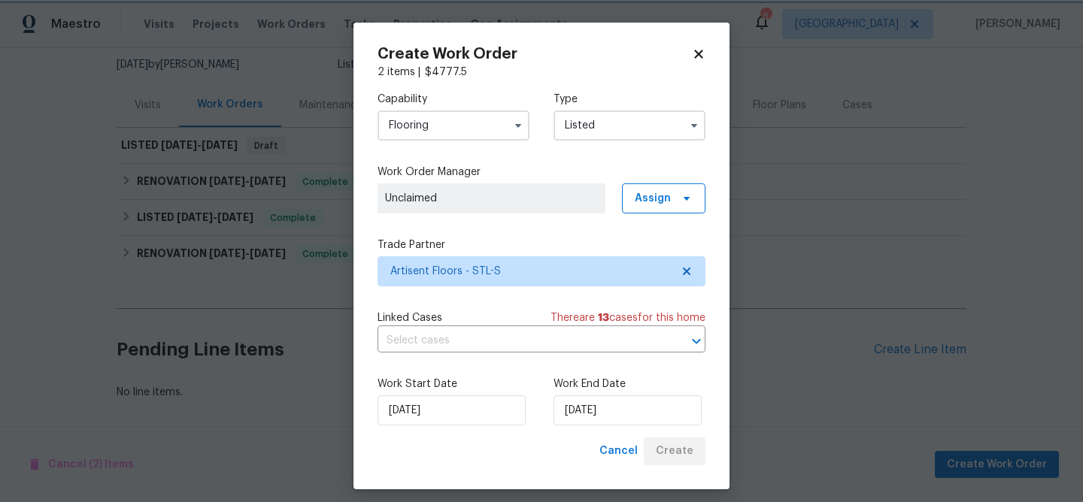
scroll to position [145, 0]
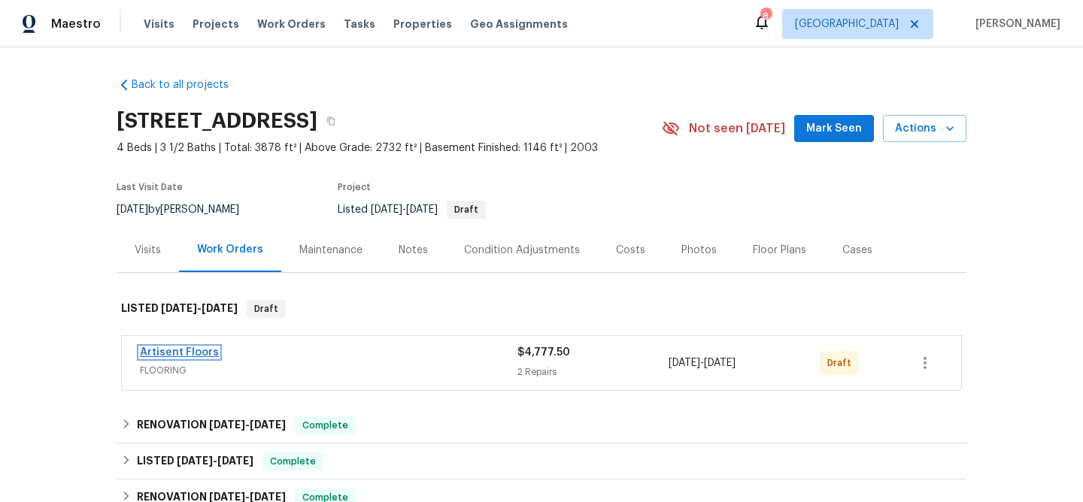
click at [180, 353] on link "Artisent Floors" at bounding box center [179, 352] width 79 height 11
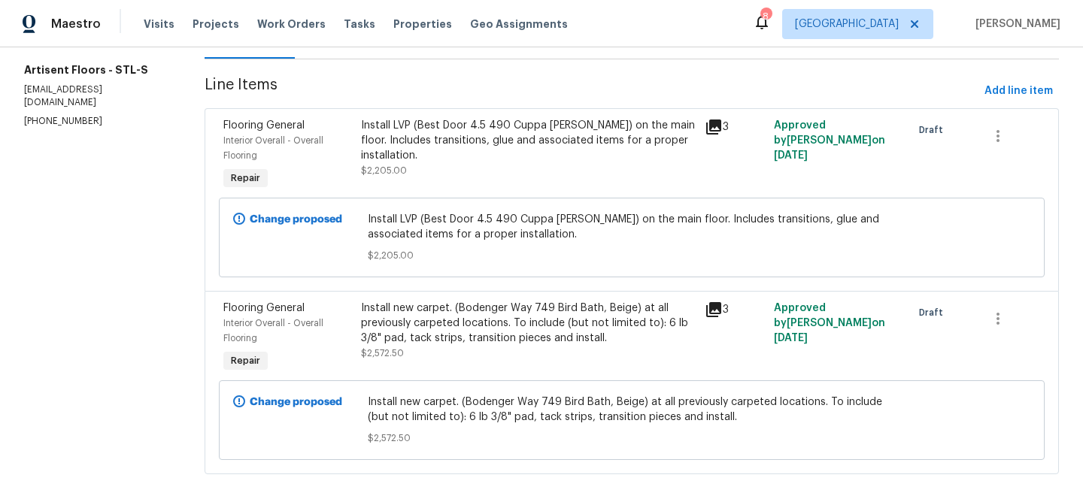
scroll to position [196, 0]
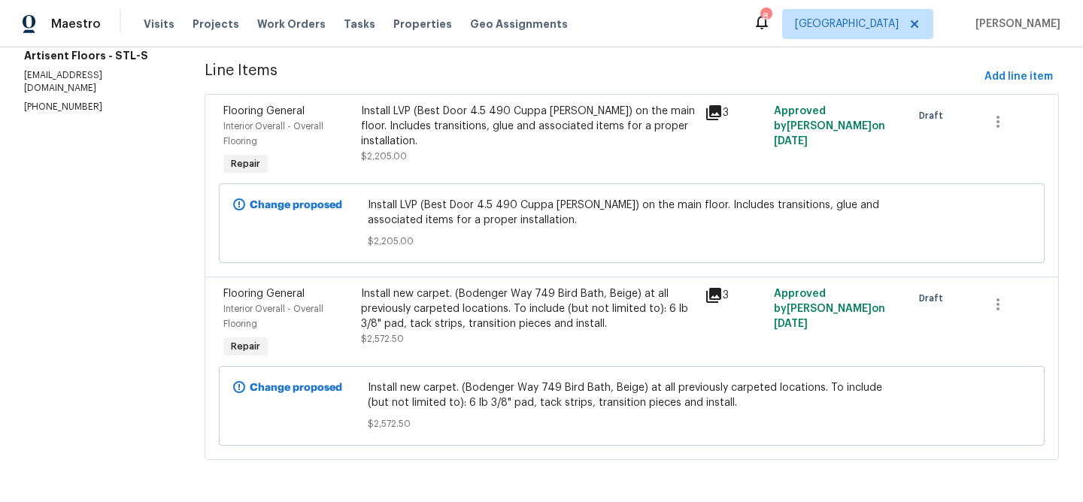
click at [410, 119] on div "Install LVP (Best Door 4.5 490 Cuppa [PERSON_NAME]) on the main floor. Includes…" at bounding box center [528, 126] width 335 height 45
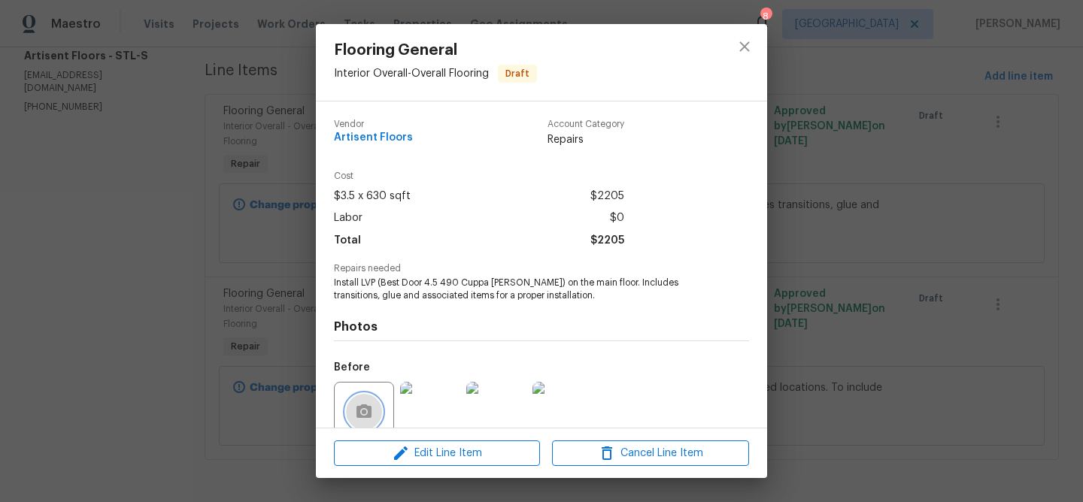
click at [368, 405] on icon "button" at bounding box center [364, 412] width 18 height 18
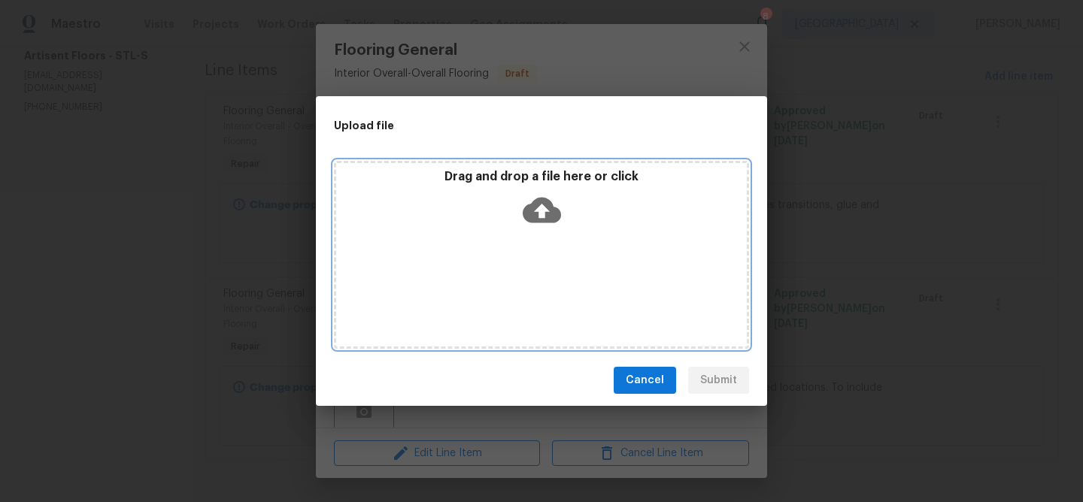
click at [535, 208] on icon at bounding box center [542, 210] width 38 height 38
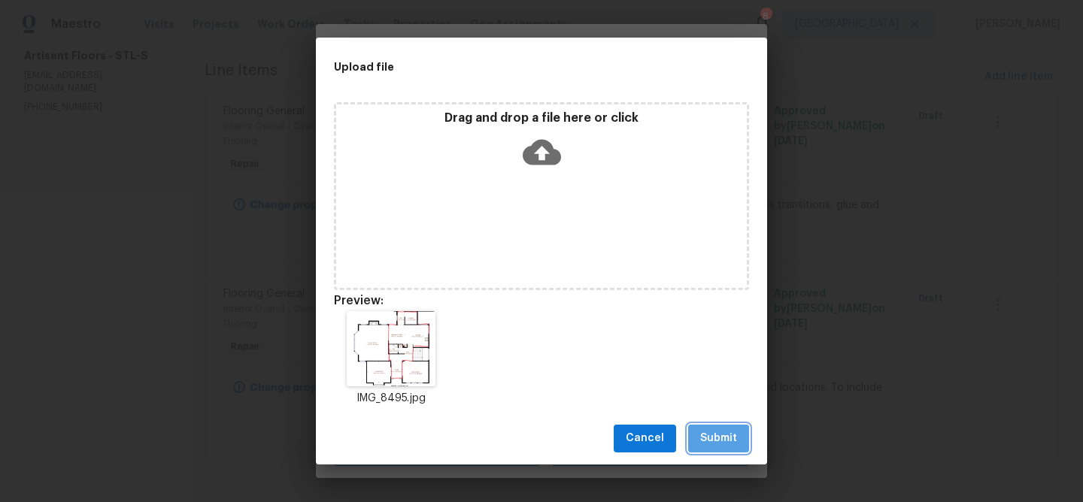
click at [725, 435] on span "Submit" at bounding box center [718, 438] width 37 height 19
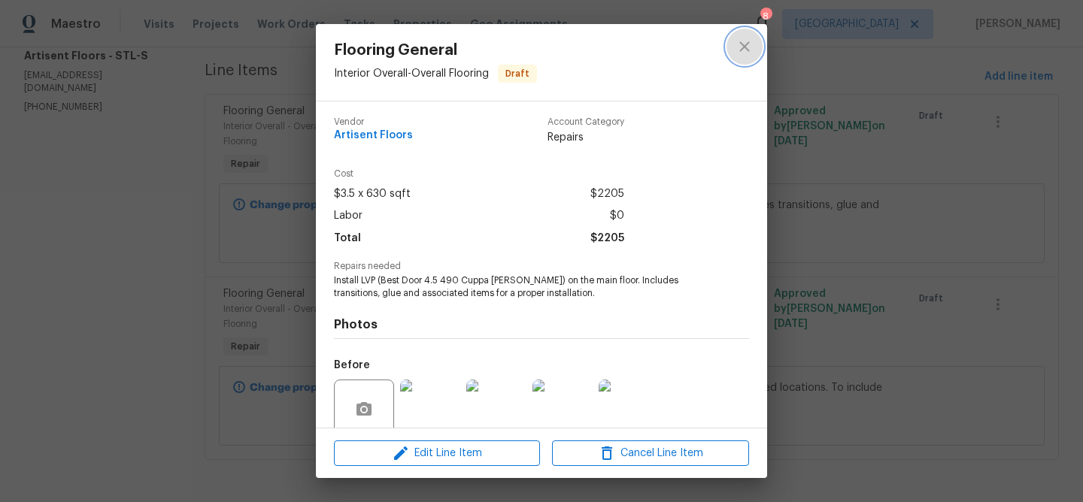
click at [745, 43] on icon "close" at bounding box center [744, 47] width 18 height 18
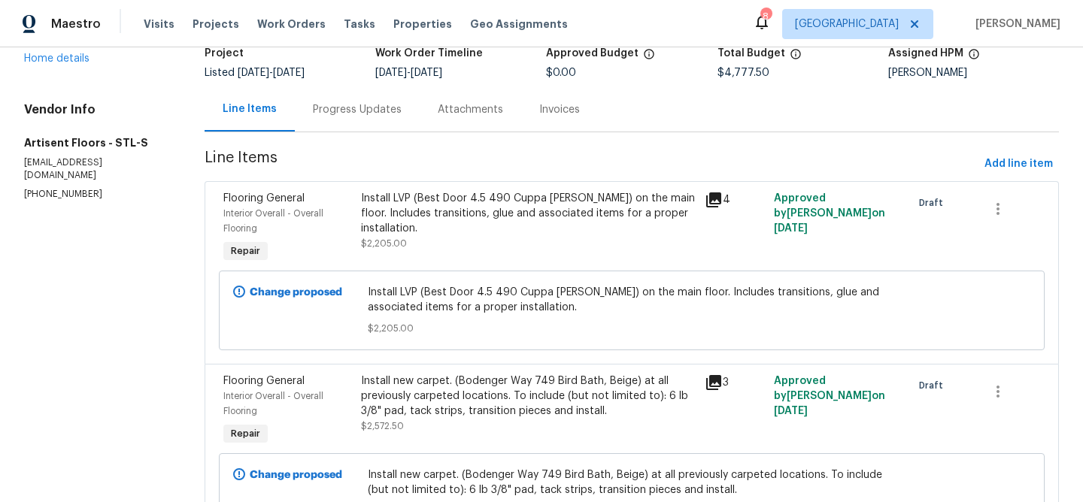
scroll to position [0, 0]
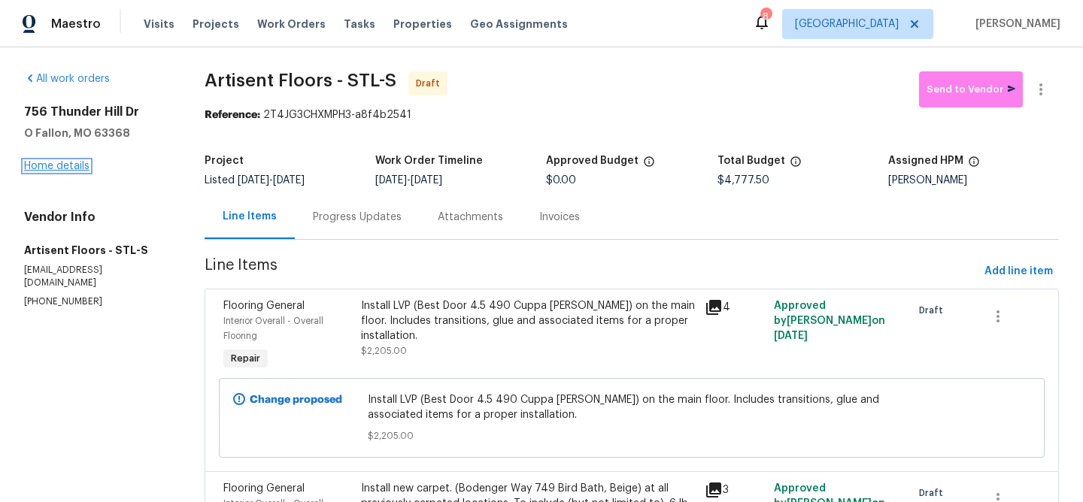
click at [53, 167] on link "Home details" at bounding box center [56, 166] width 65 height 11
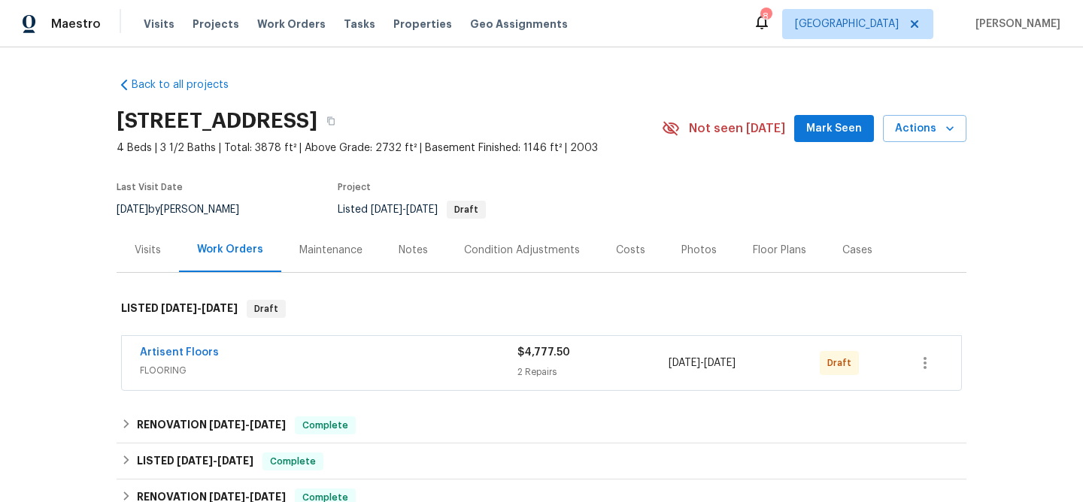
click at [411, 251] on div "Notes" at bounding box center [412, 250] width 29 height 15
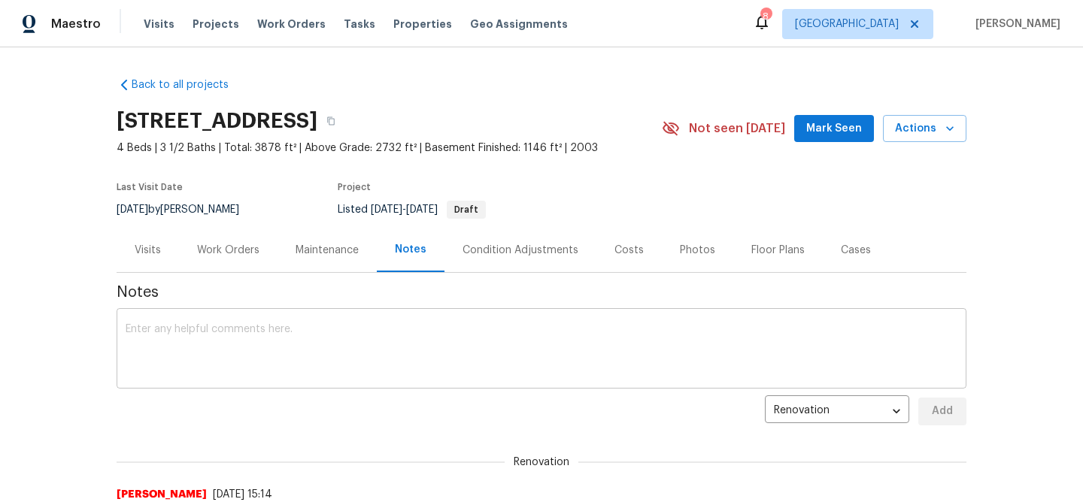
click at [379, 338] on textarea at bounding box center [542, 350] width 832 height 53
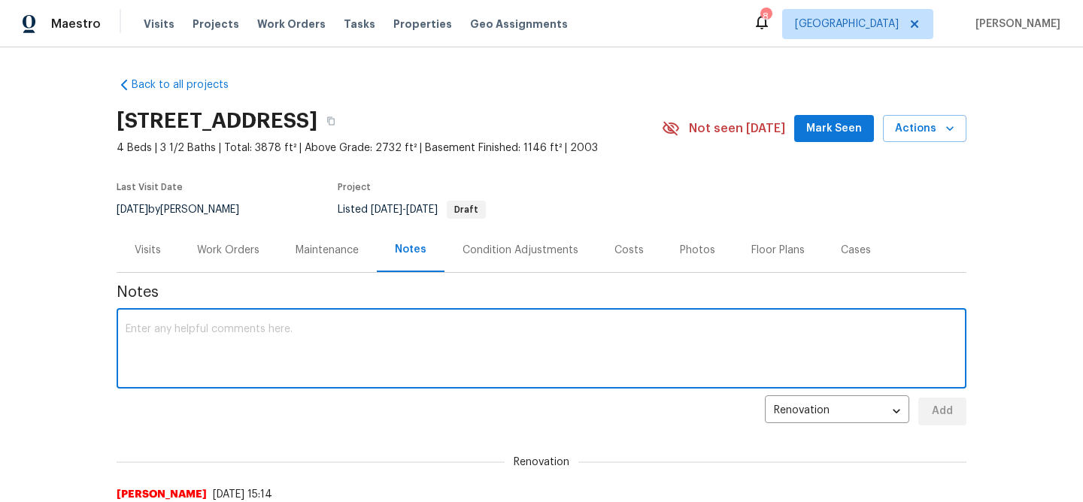
paste textarea "Carpet for the main and second floor (we installed new carpet in the basement a…"
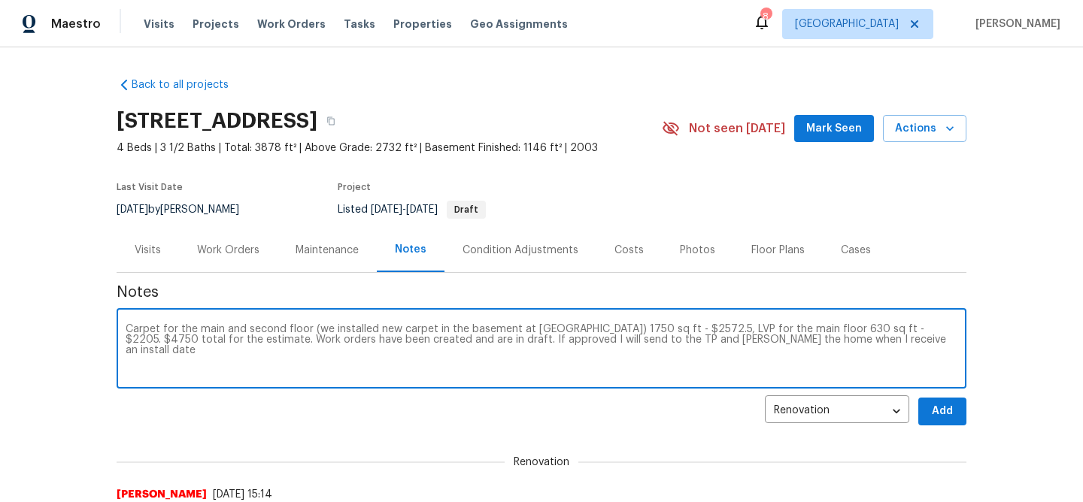
click at [127, 327] on textarea "Carpet for the main and second floor (we installed new carpet in the basement a…" at bounding box center [542, 350] width 832 height 53
type textarea "PM would like new flooring on the main and second floor. Carpet for the main an…"
click at [924, 408] on button "Add" at bounding box center [942, 412] width 48 height 28
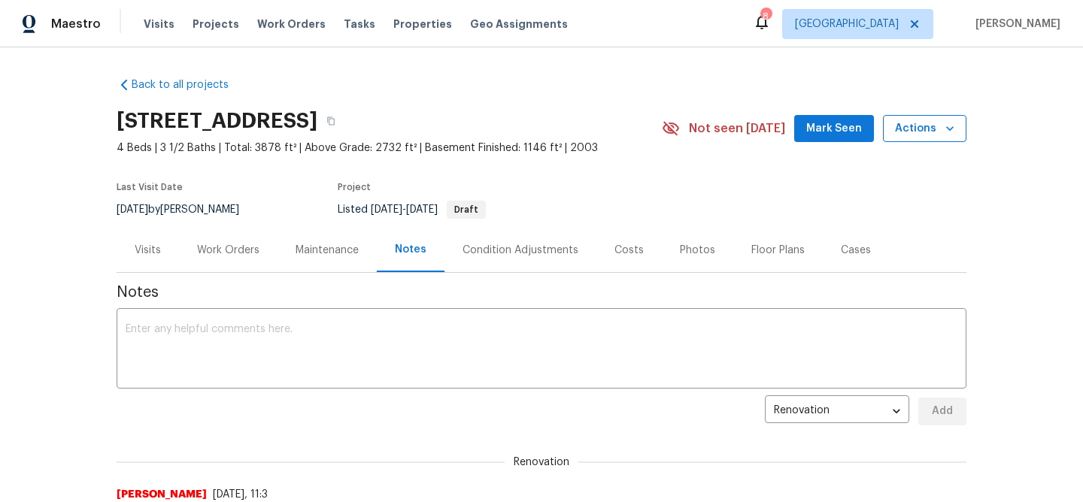
click at [947, 127] on icon "button" at bounding box center [950, 128] width 8 height 5
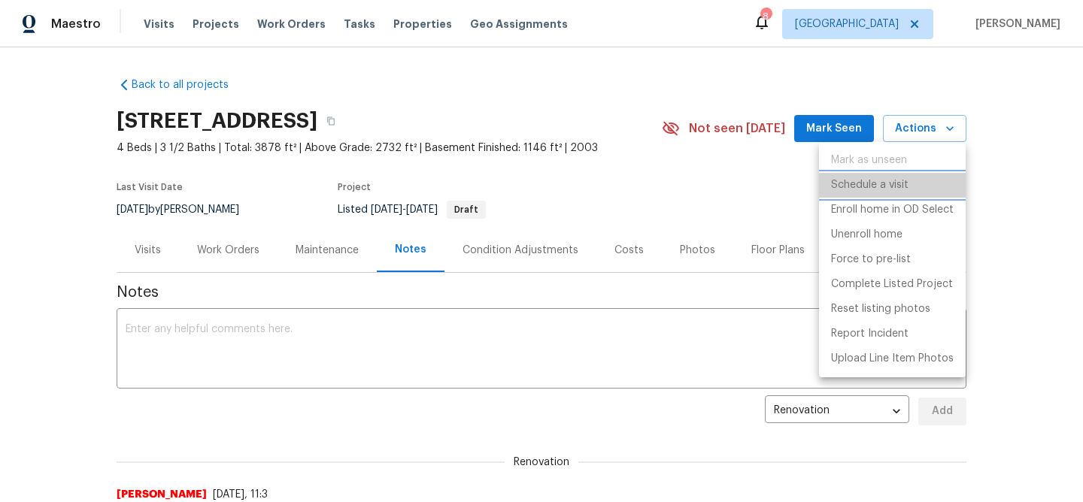
click at [870, 181] on p "Schedule a visit" at bounding box center [869, 185] width 77 height 16
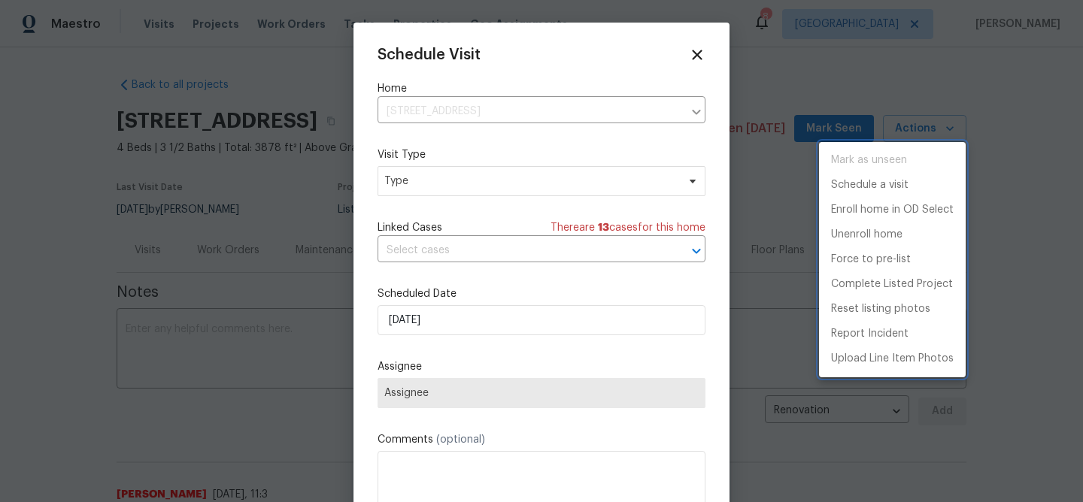
click at [454, 176] on div at bounding box center [541, 251] width 1083 height 502
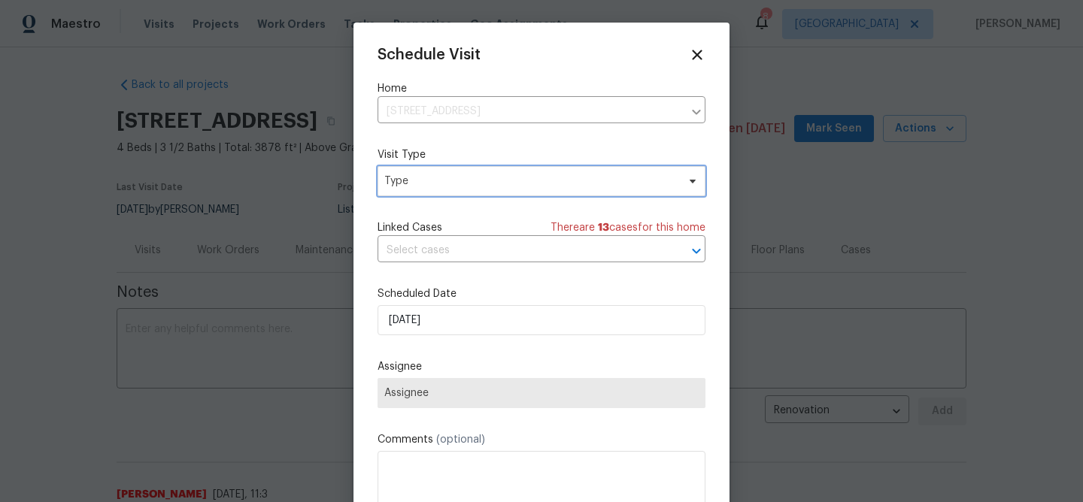
click at [409, 176] on span "Type" at bounding box center [530, 181] width 292 height 15
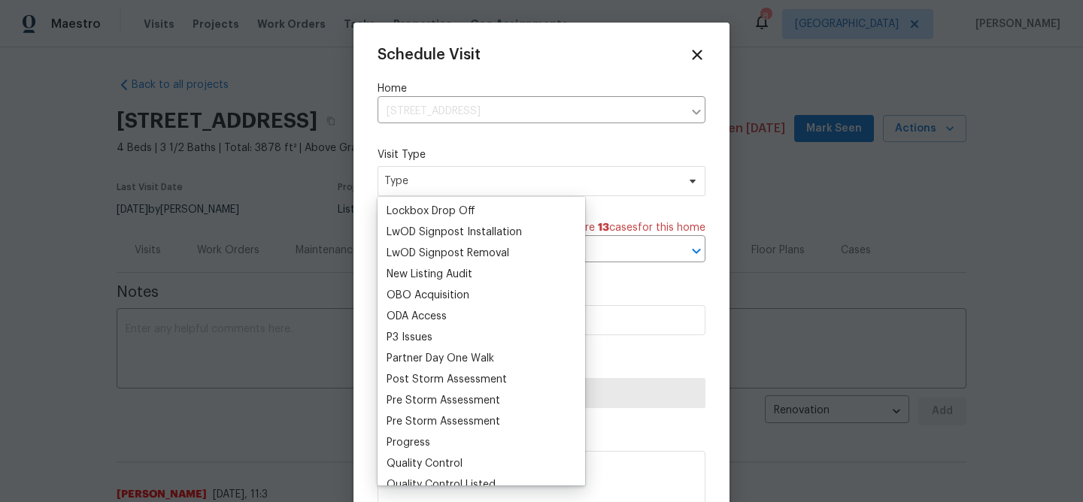
scroll to position [783, 0]
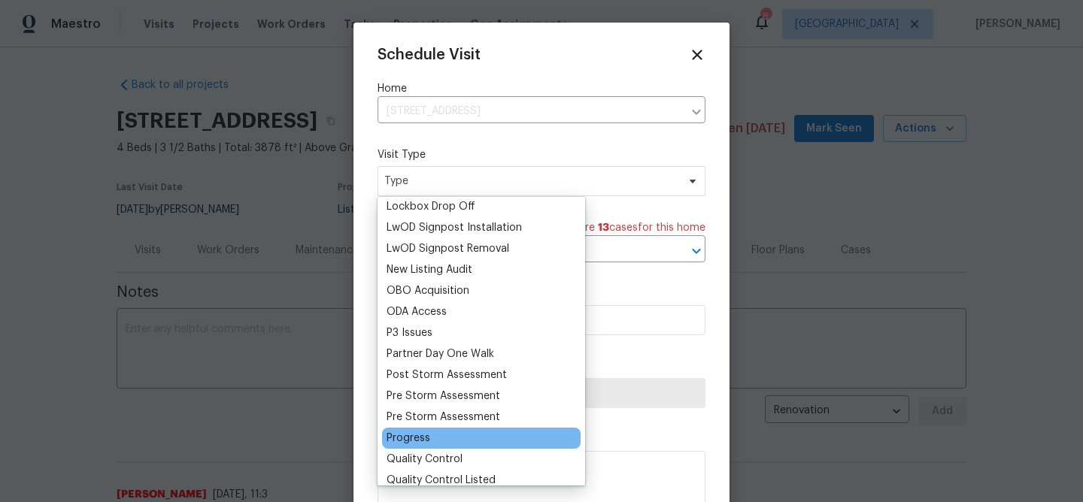
click at [424, 434] on div "Progress" at bounding box center [408, 438] width 44 height 15
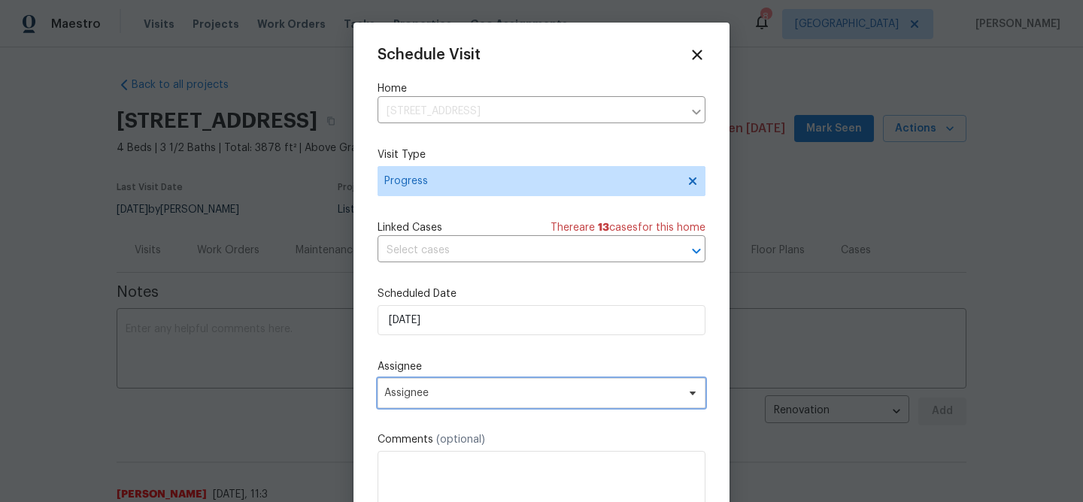
click at [450, 392] on span "Assignee" at bounding box center [531, 393] width 295 height 12
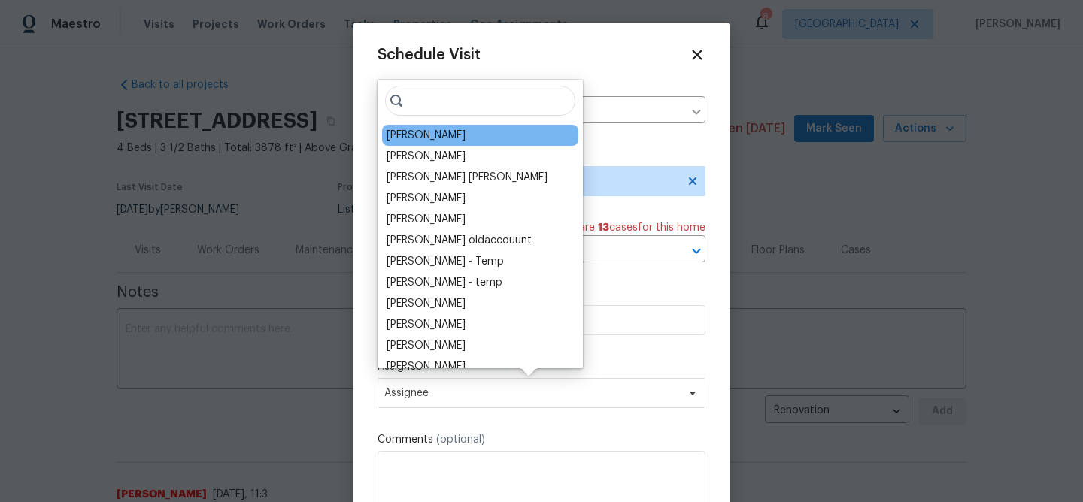
click at [442, 141] on div "[PERSON_NAME]" at bounding box center [480, 135] width 196 height 21
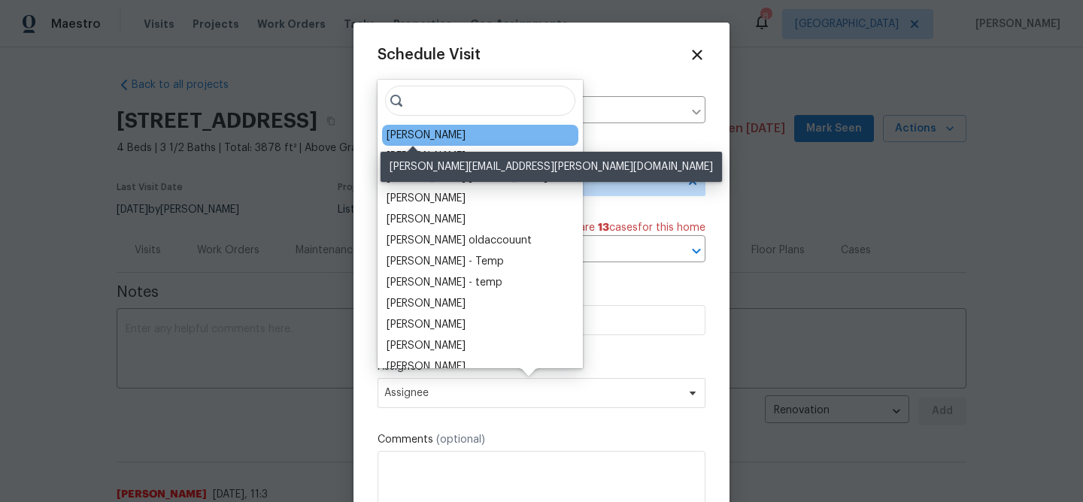
click at [417, 136] on div "[PERSON_NAME]" at bounding box center [425, 135] width 79 height 15
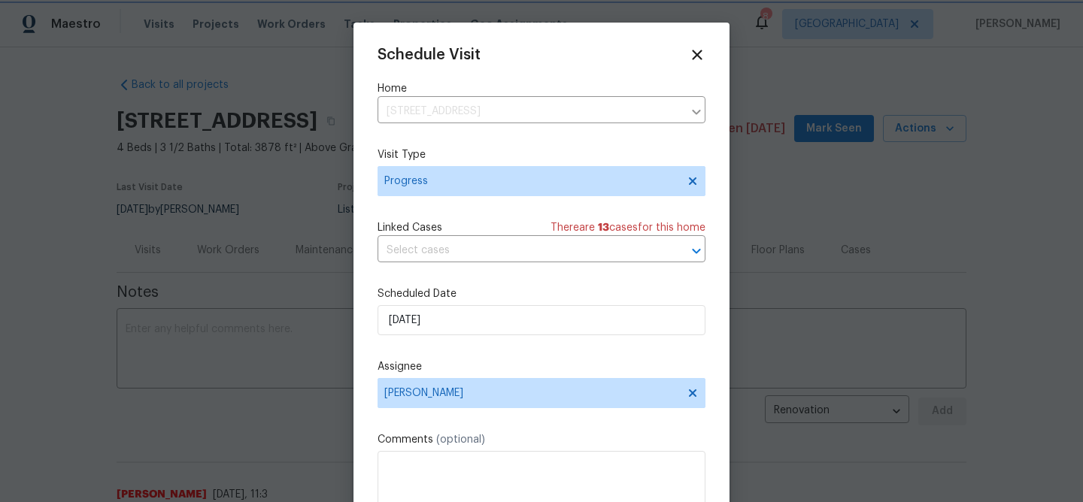
scroll to position [27, 0]
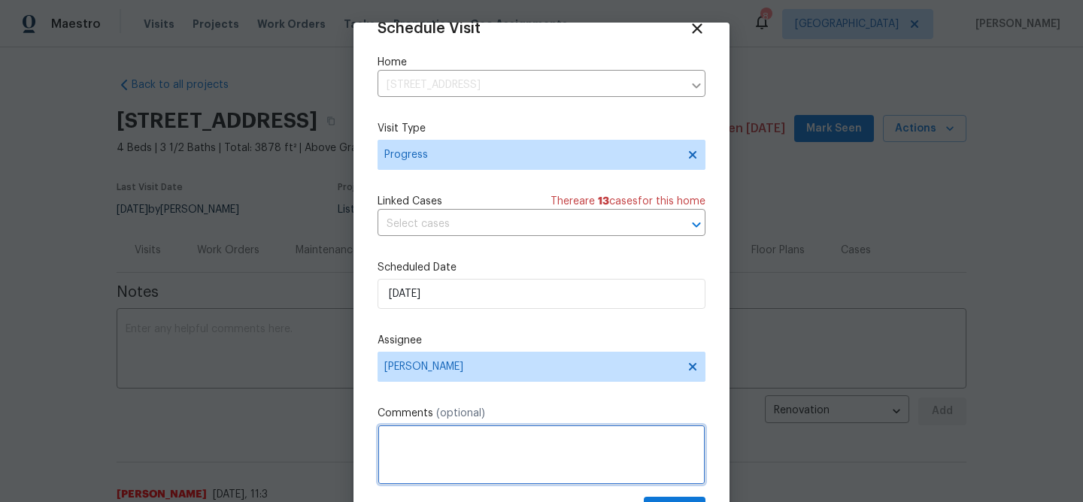
click at [423, 435] on textarea at bounding box center [541, 455] width 328 height 60
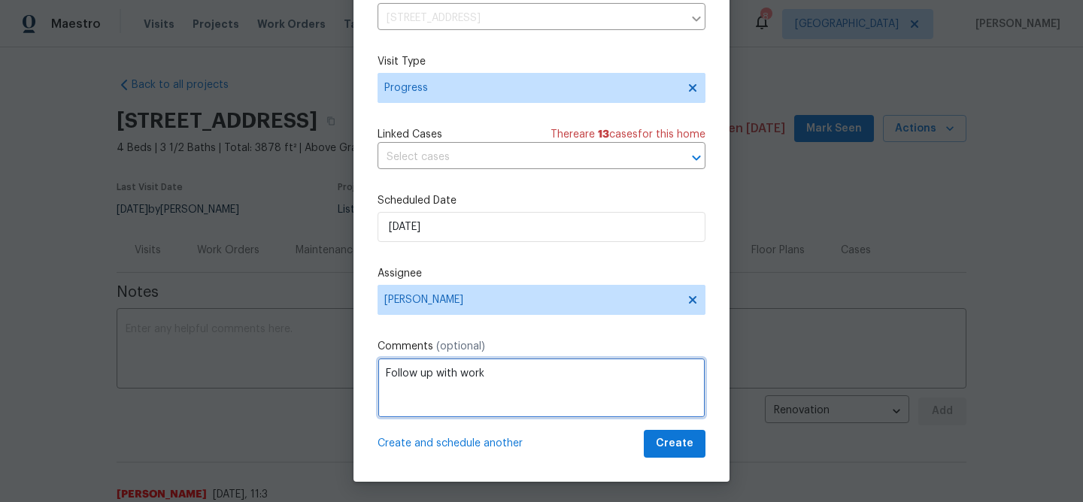
scroll to position [69, 0]
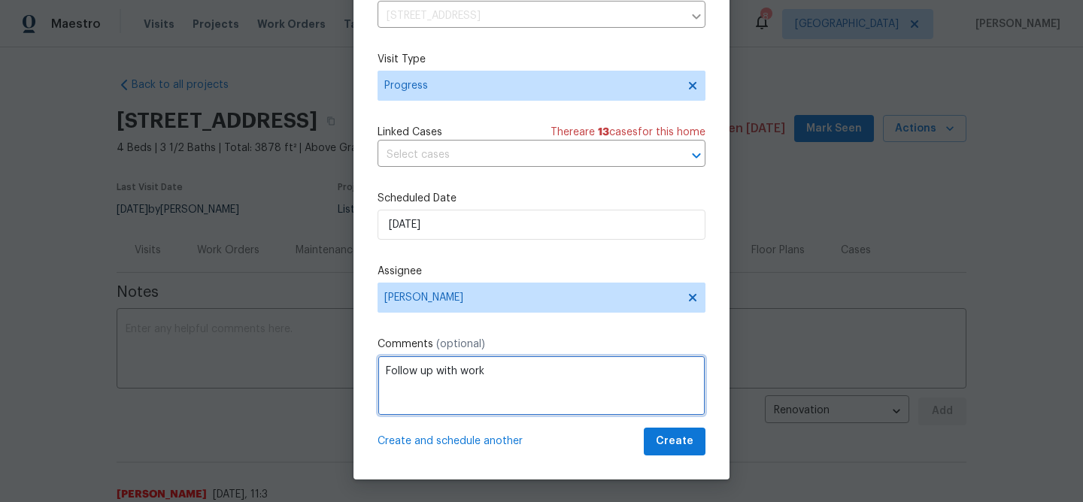
type textarea "Follow up with work"
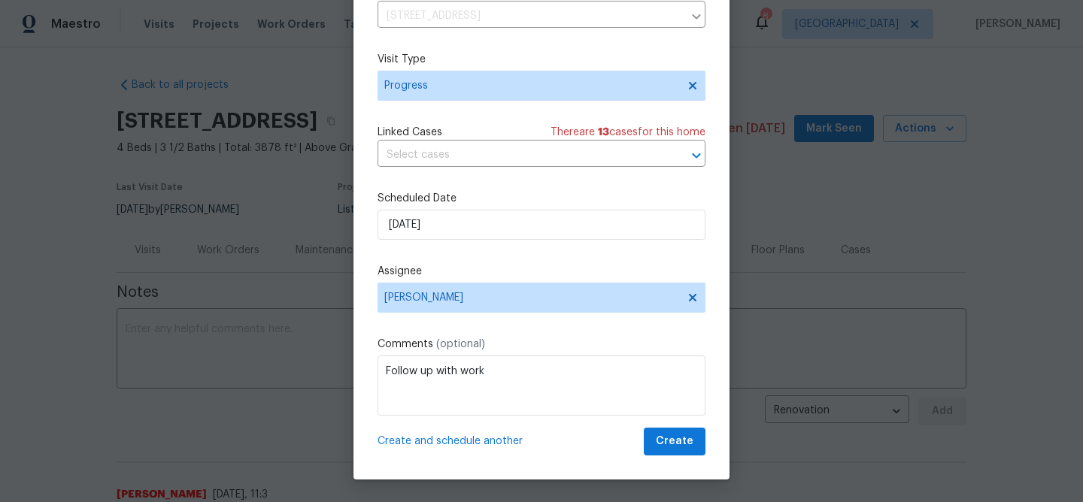
click at [450, 443] on span "Create and schedule another" at bounding box center [449, 441] width 145 height 15
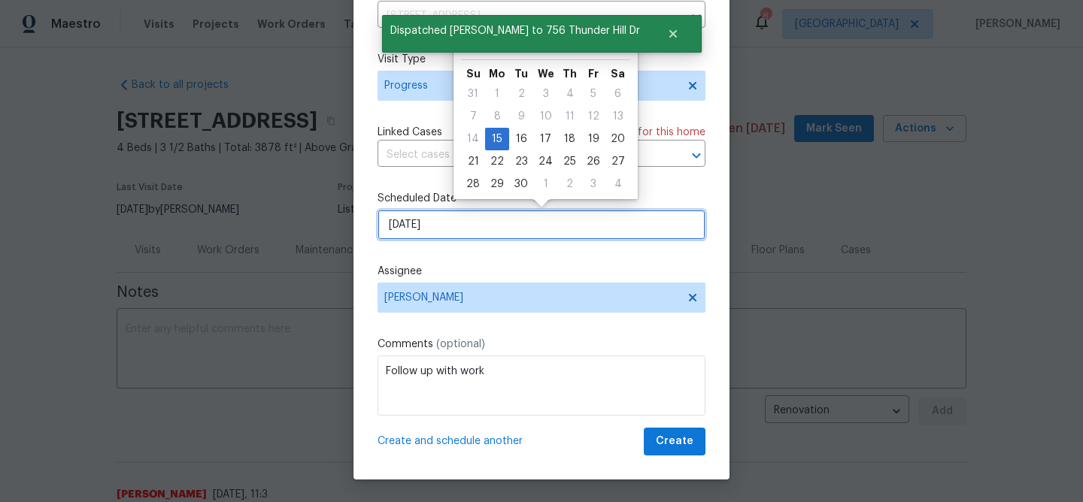
click at [463, 229] on input "9/15/2025" at bounding box center [541, 225] width 328 height 30
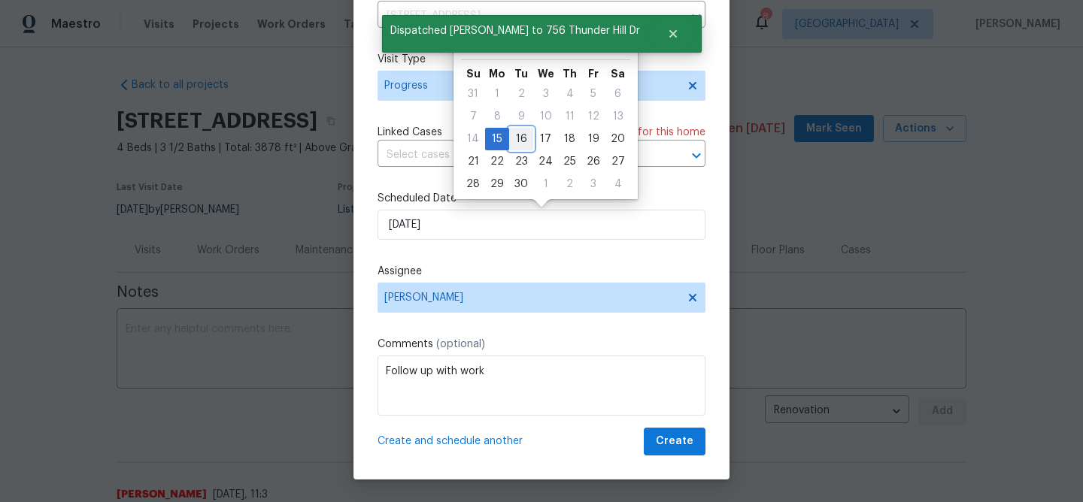
click at [519, 140] on div "16" at bounding box center [521, 139] width 24 height 21
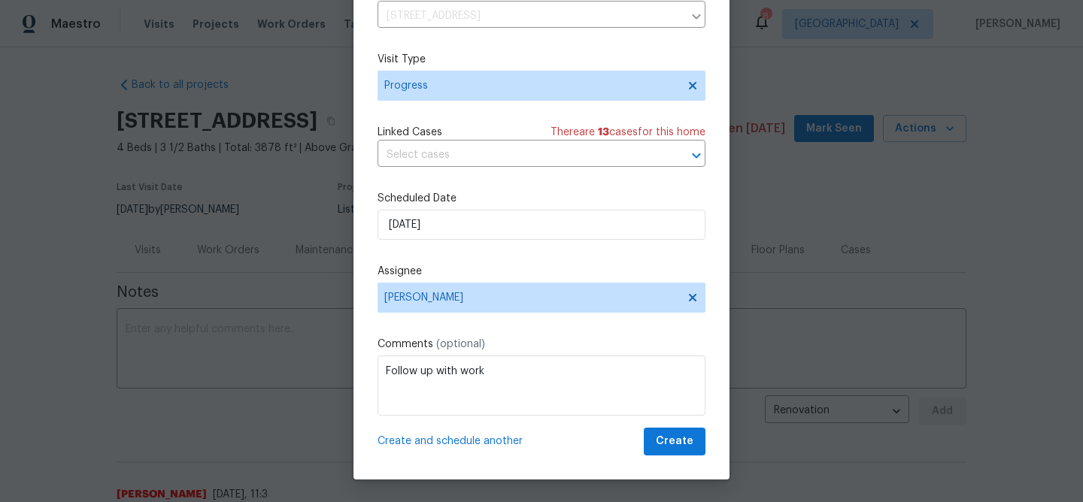
click at [456, 441] on span "Create and schedule another" at bounding box center [449, 441] width 145 height 15
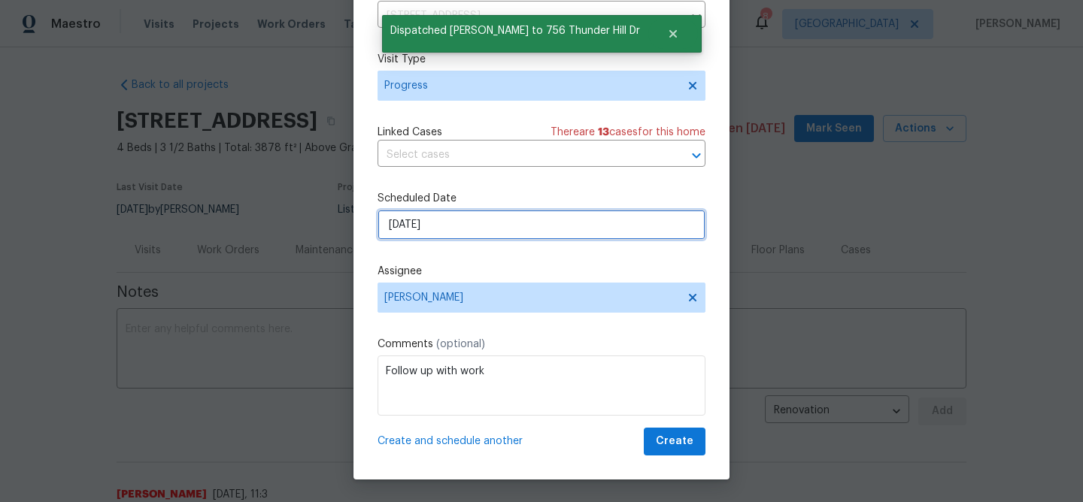
click at [447, 223] on input "9/16/2025" at bounding box center [541, 225] width 328 height 30
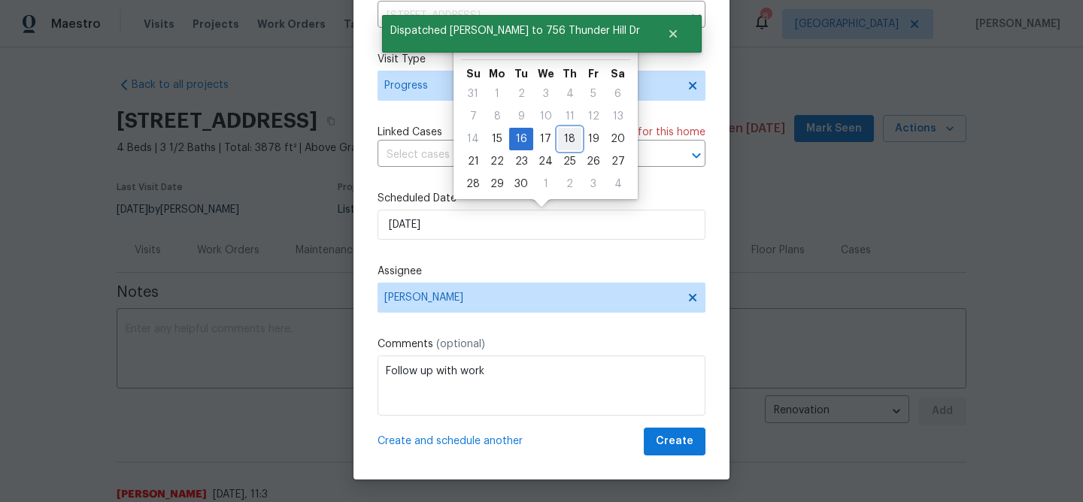
click at [565, 135] on div "18" at bounding box center [569, 139] width 23 height 21
type input "9/18/2025"
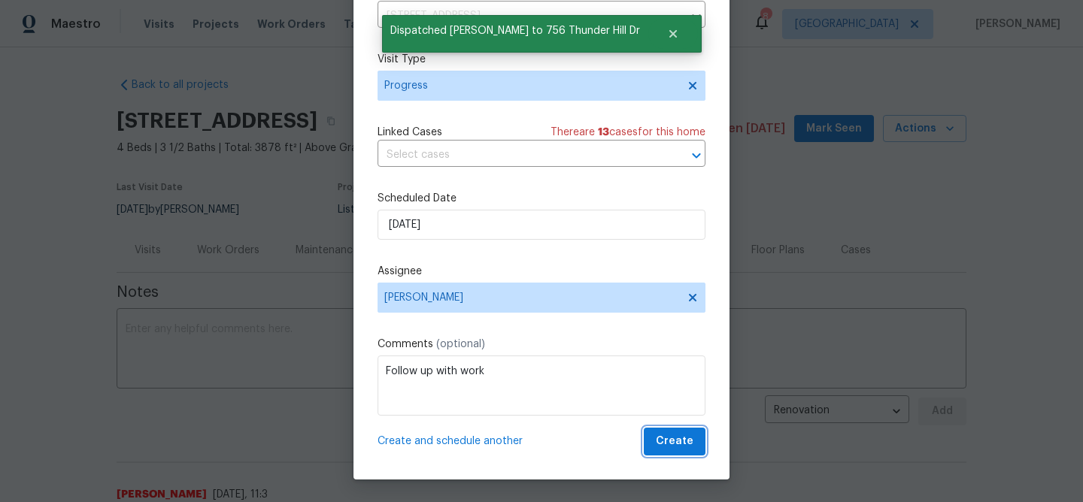
click at [677, 441] on span "Create" at bounding box center [675, 441] width 38 height 19
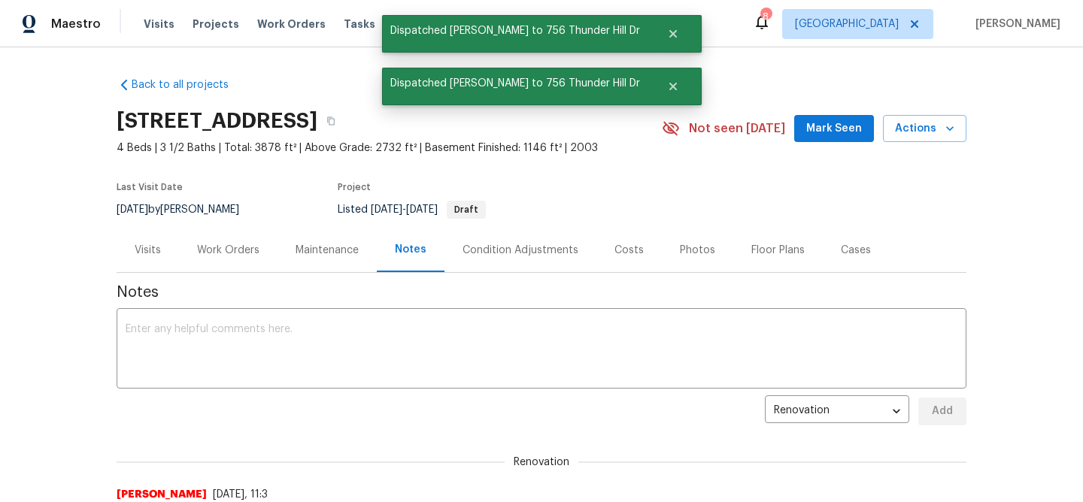
scroll to position [0, 0]
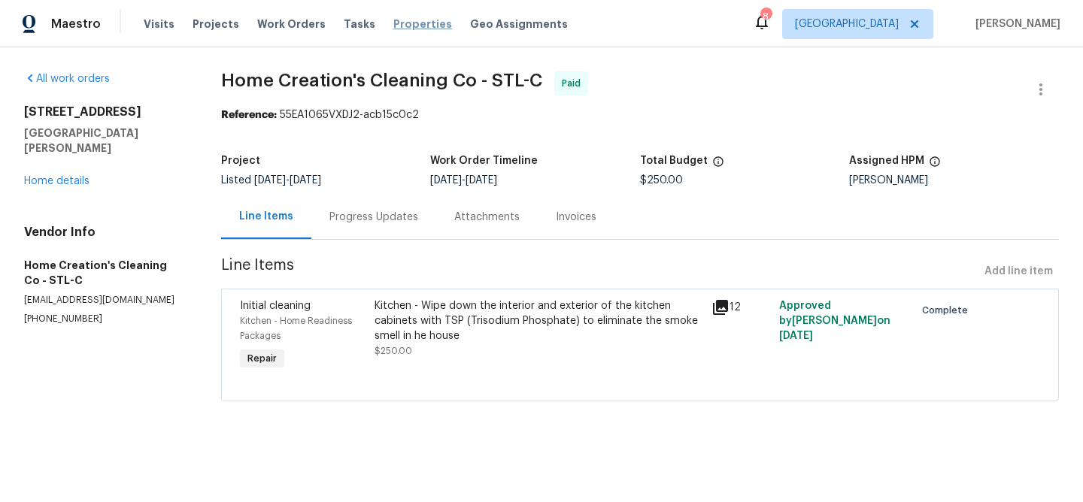
click at [393, 23] on span "Properties" at bounding box center [422, 24] width 59 height 15
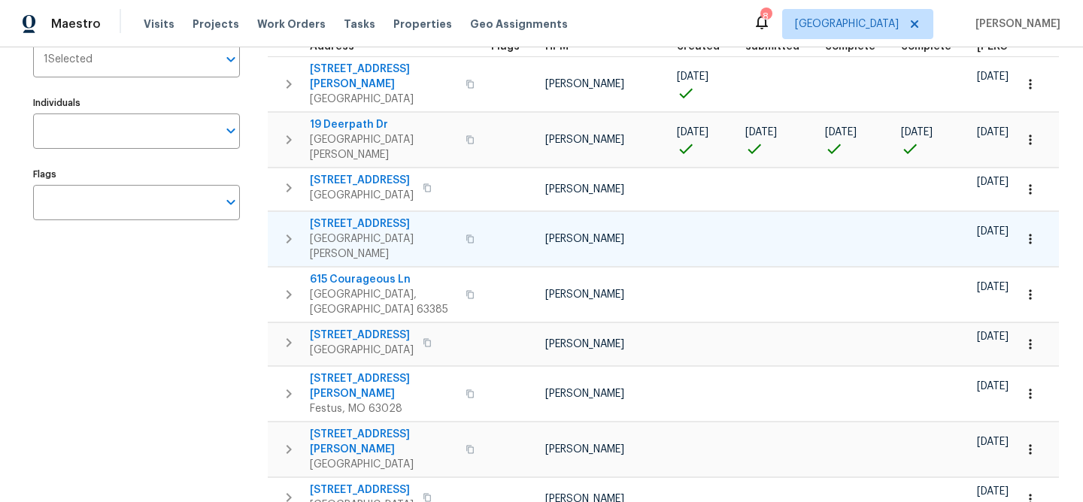
scroll to position [196, 0]
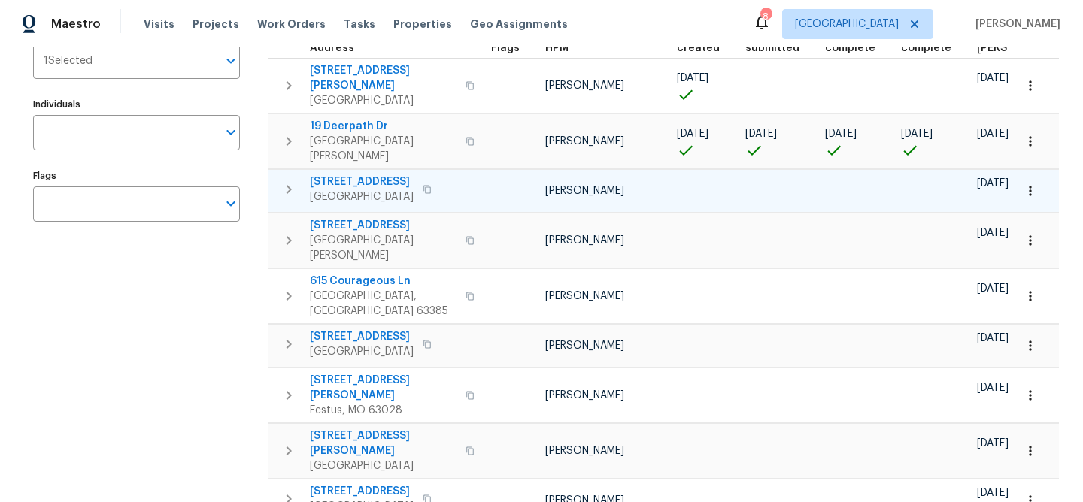
click at [363, 174] on span "[STREET_ADDRESS]" at bounding box center [362, 181] width 104 height 15
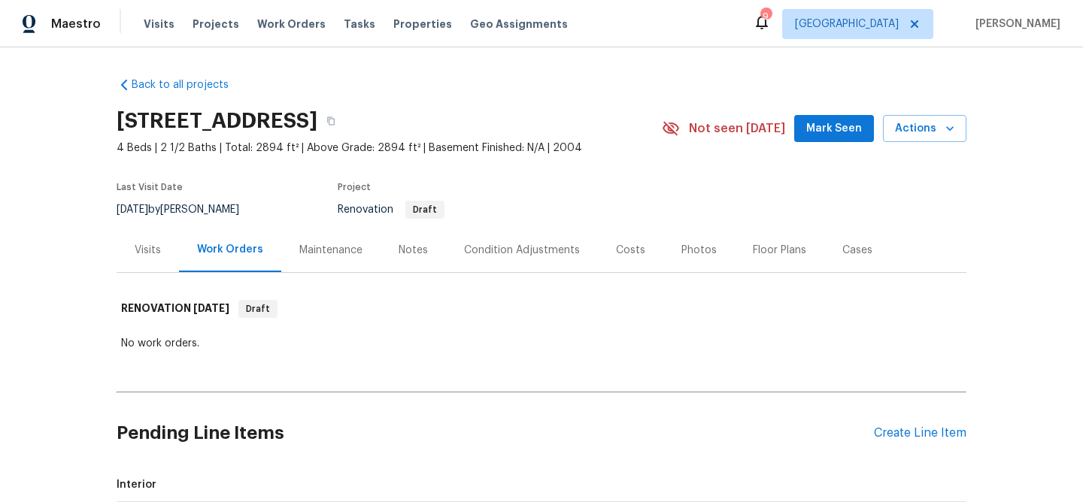
click at [150, 247] on div "Visits" at bounding box center [148, 250] width 26 height 15
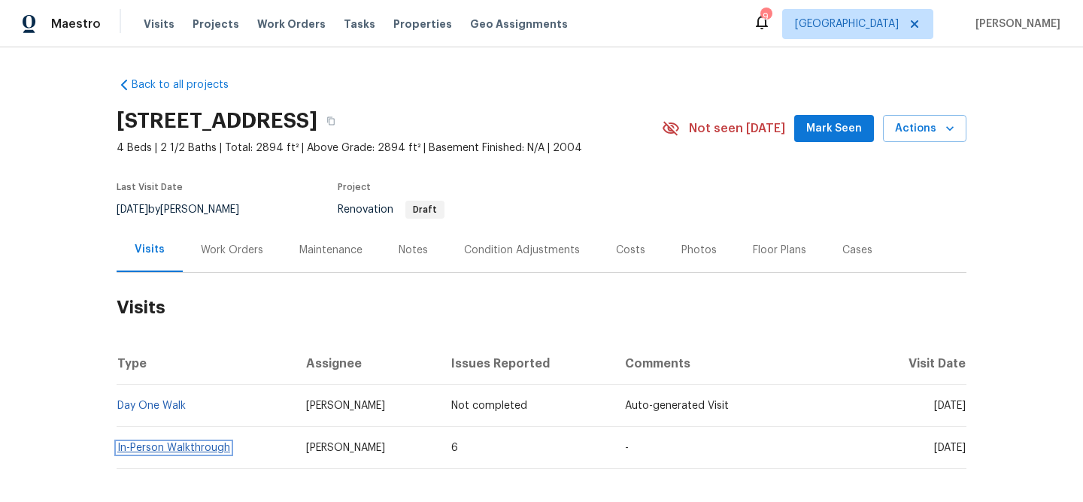
click at [164, 450] on link "In-Person Walkthrough" at bounding box center [173, 448] width 113 height 11
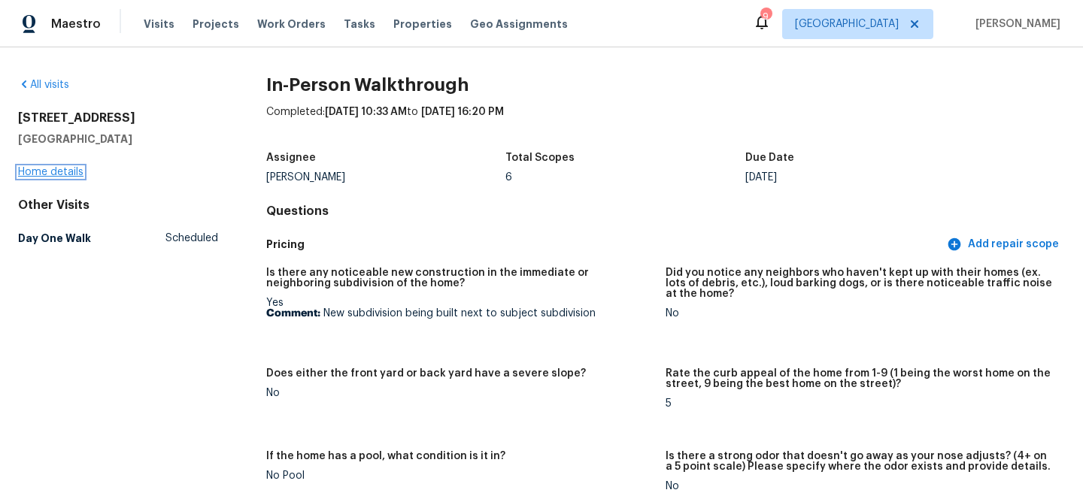
click at [68, 168] on link "Home details" at bounding box center [50, 172] width 65 height 11
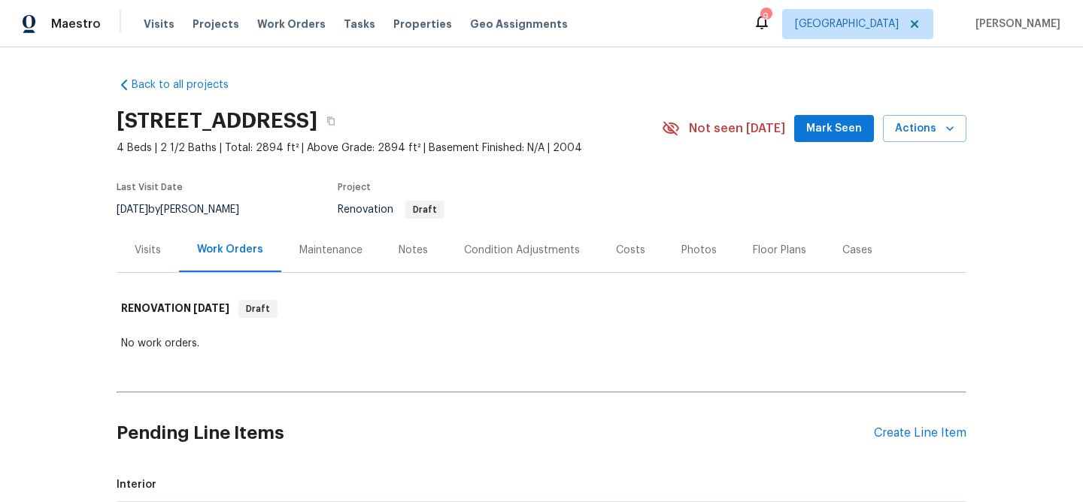
click at [501, 247] on div "Condition Adjustments" at bounding box center [522, 250] width 116 height 15
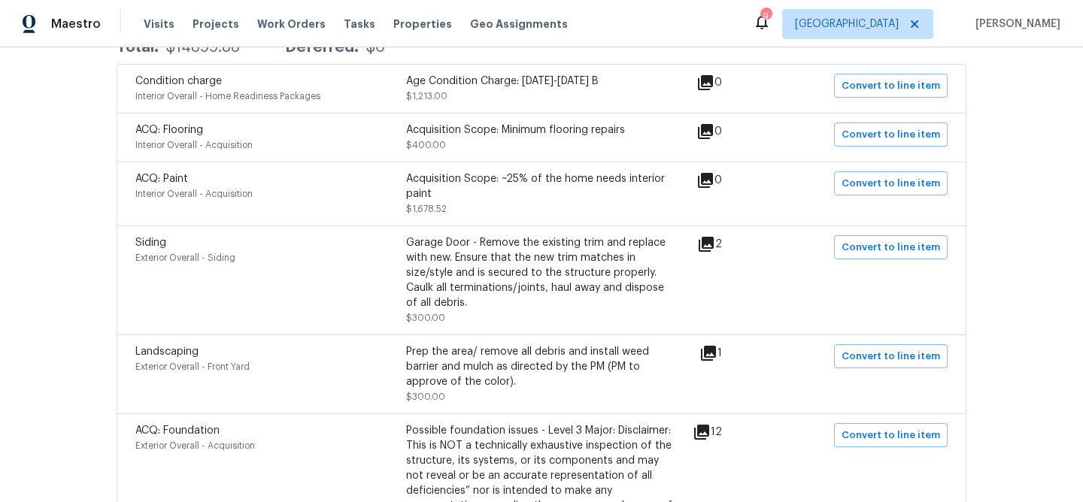
scroll to position [323, 0]
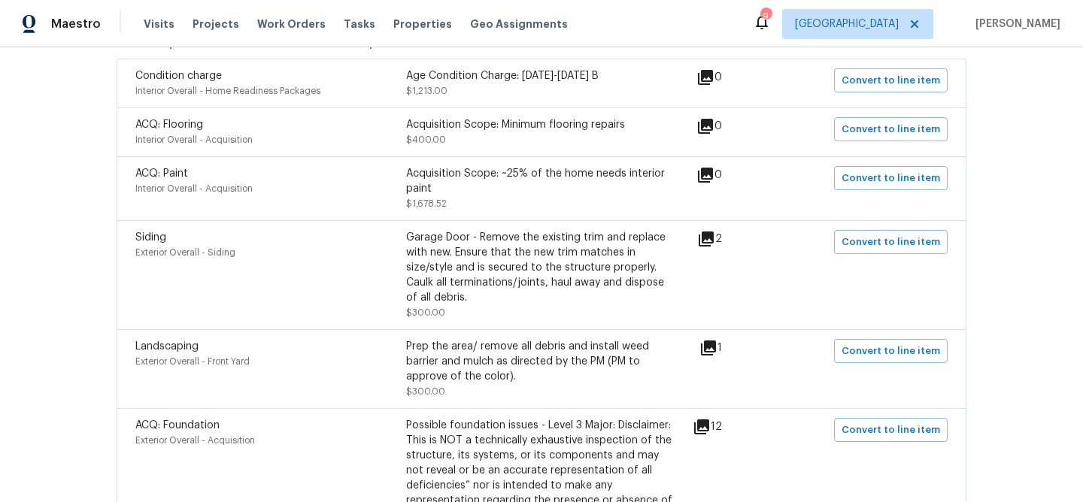
click at [714, 235] on icon at bounding box center [705, 239] width 15 height 15
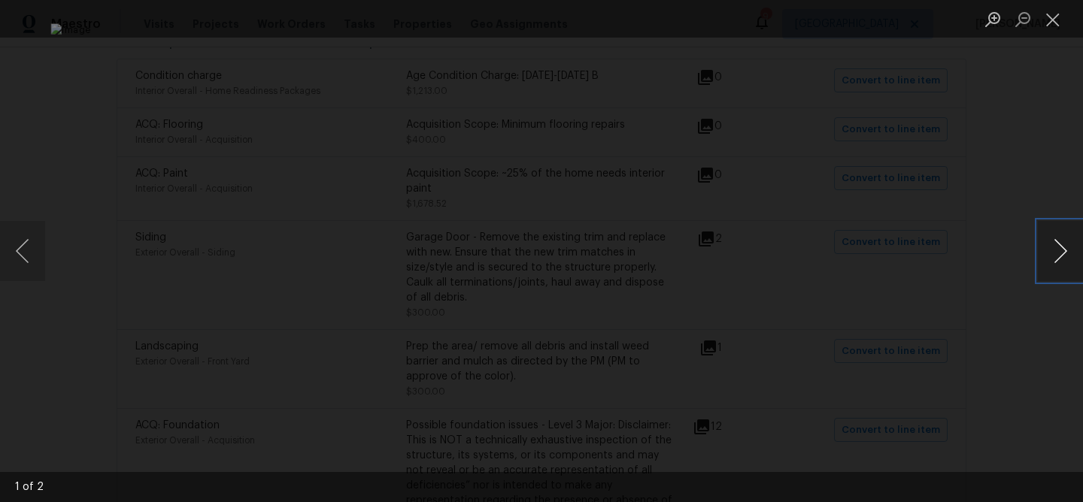
click at [1063, 253] on button "Next image" at bounding box center [1060, 251] width 45 height 60
click at [1053, 23] on button "Close lightbox" at bounding box center [1053, 19] width 30 height 26
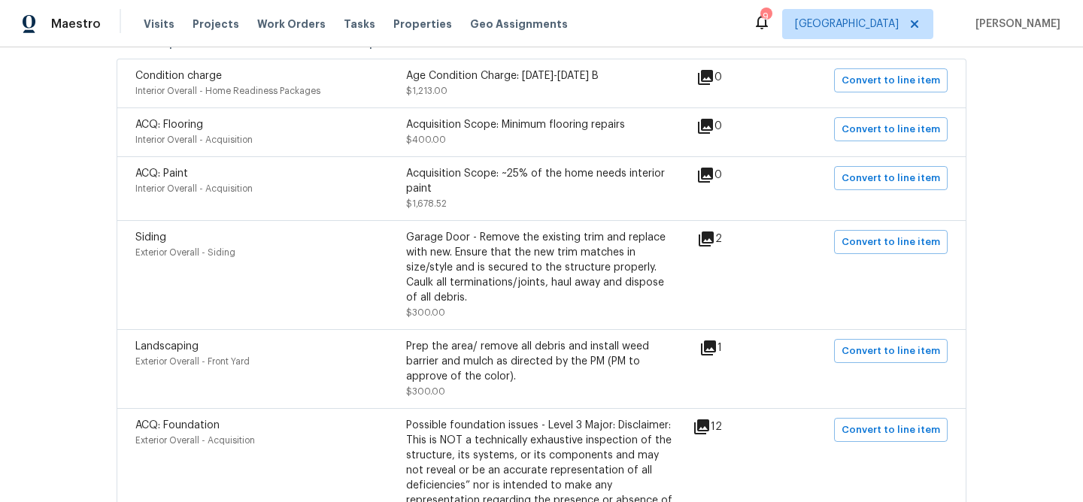
click at [714, 347] on icon at bounding box center [708, 348] width 15 height 15
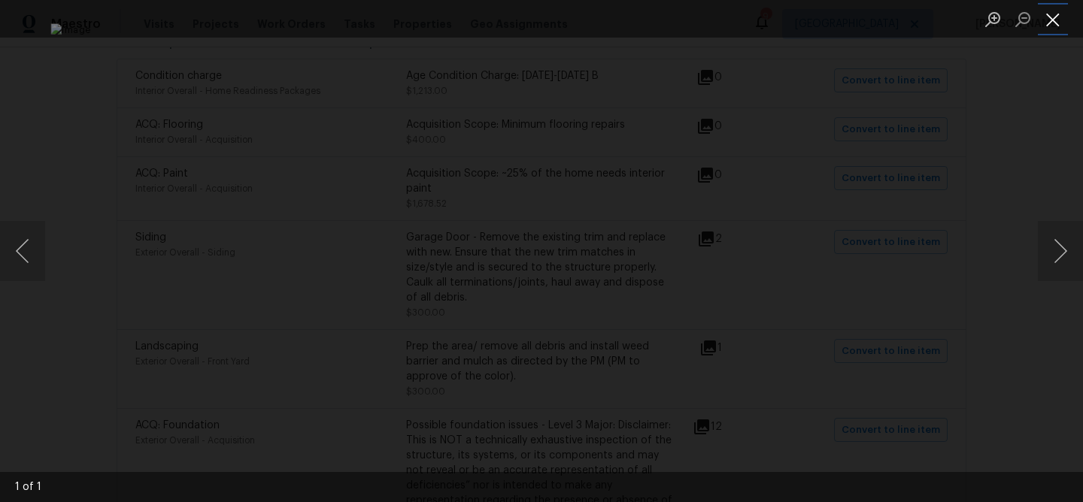
click at [1049, 14] on button "Close lightbox" at bounding box center [1053, 19] width 30 height 26
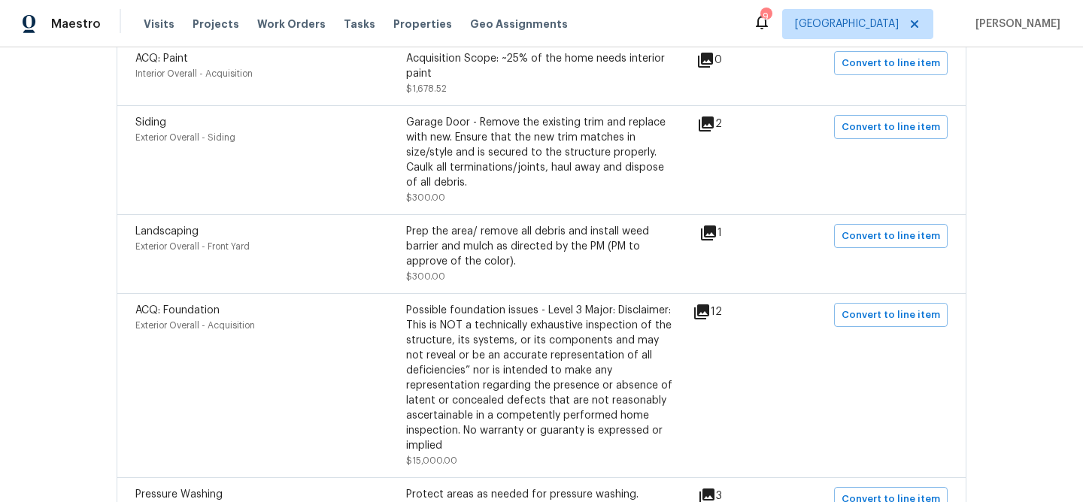
scroll to position [440, 0]
click at [709, 309] on icon at bounding box center [701, 309] width 15 height 15
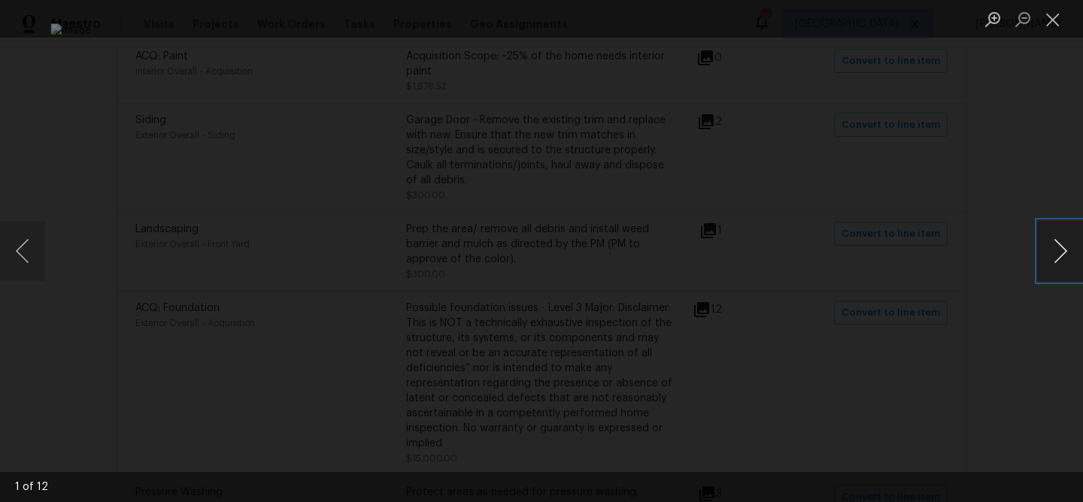
click at [1055, 253] on button "Next image" at bounding box center [1060, 251] width 45 height 60
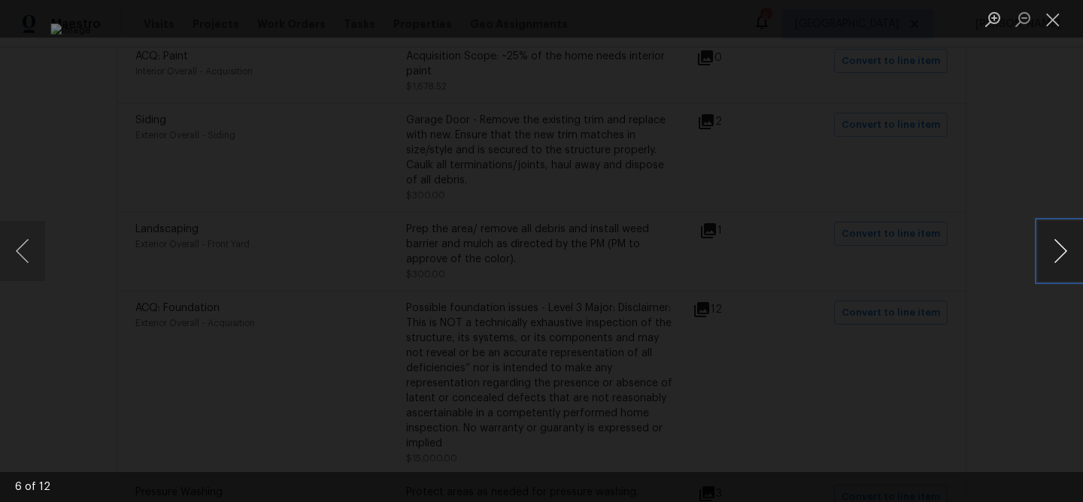
click at [1055, 253] on button "Next image" at bounding box center [1060, 251] width 45 height 60
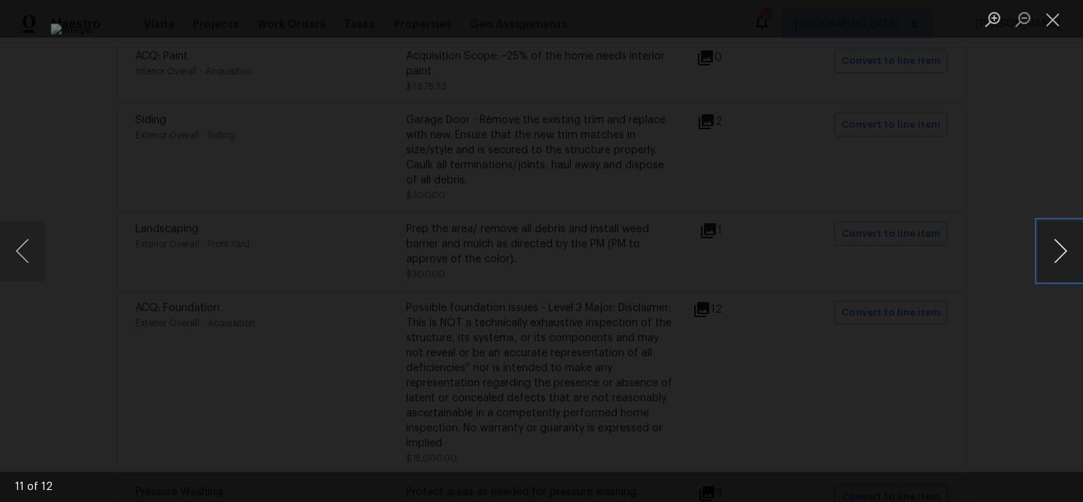
click at [1055, 253] on button "Next image" at bounding box center [1060, 251] width 45 height 60
click at [1051, 25] on button "Close lightbox" at bounding box center [1053, 19] width 30 height 26
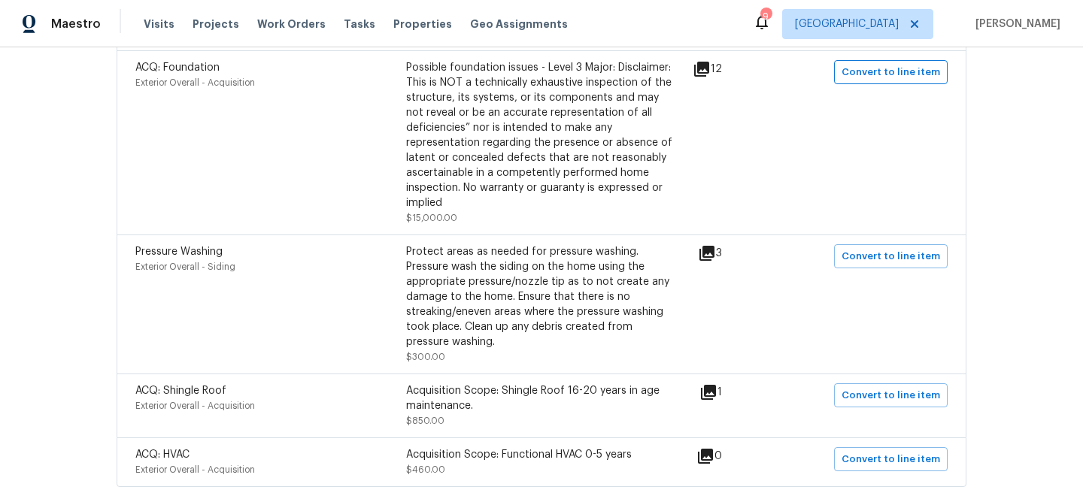
scroll to position [683, 0]
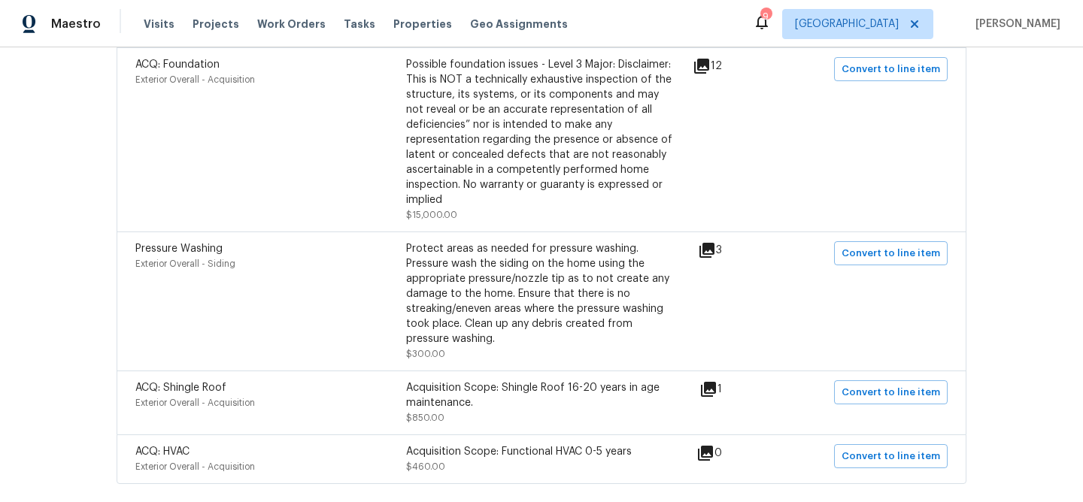
click at [714, 253] on icon at bounding box center [706, 250] width 15 height 15
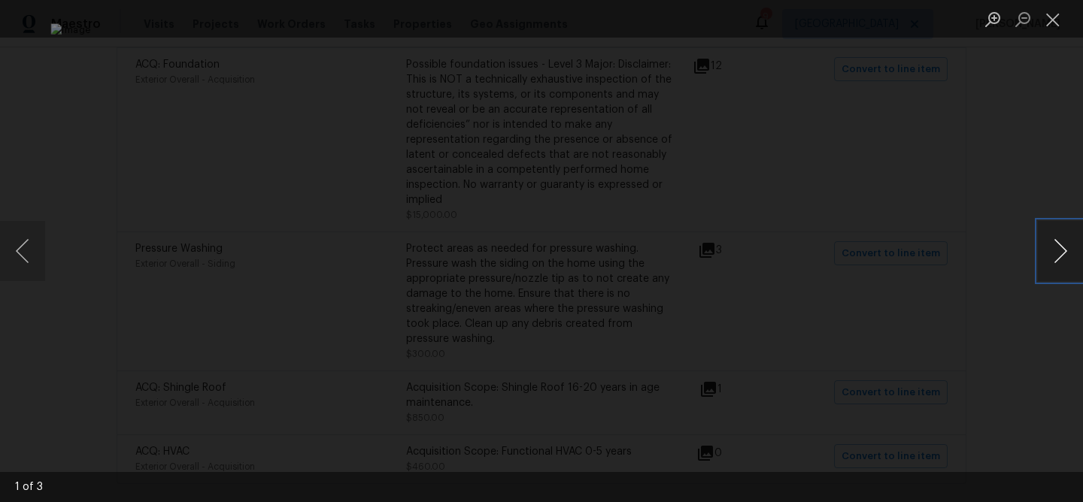
click at [1062, 257] on button "Next image" at bounding box center [1060, 251] width 45 height 60
click at [1051, 21] on button "Close lightbox" at bounding box center [1053, 19] width 30 height 26
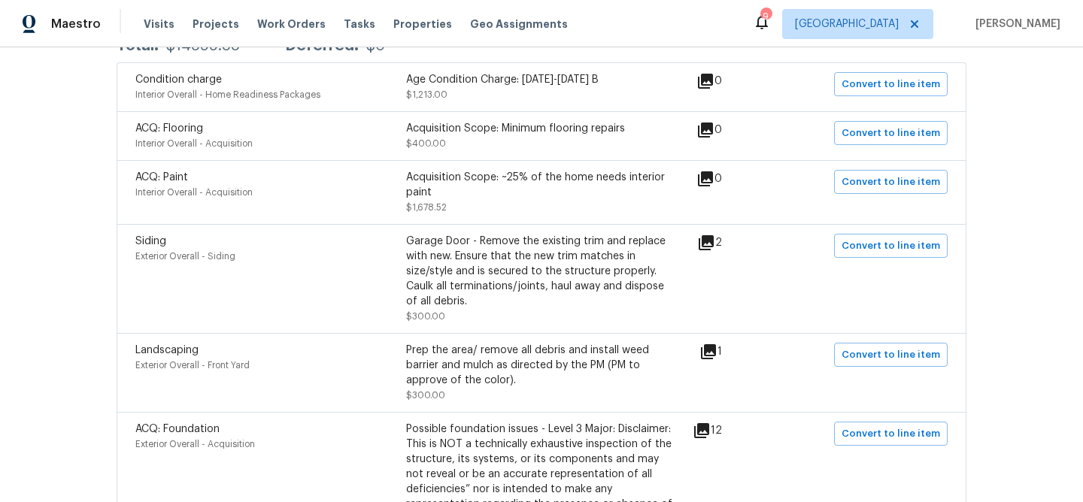
scroll to position [0, 0]
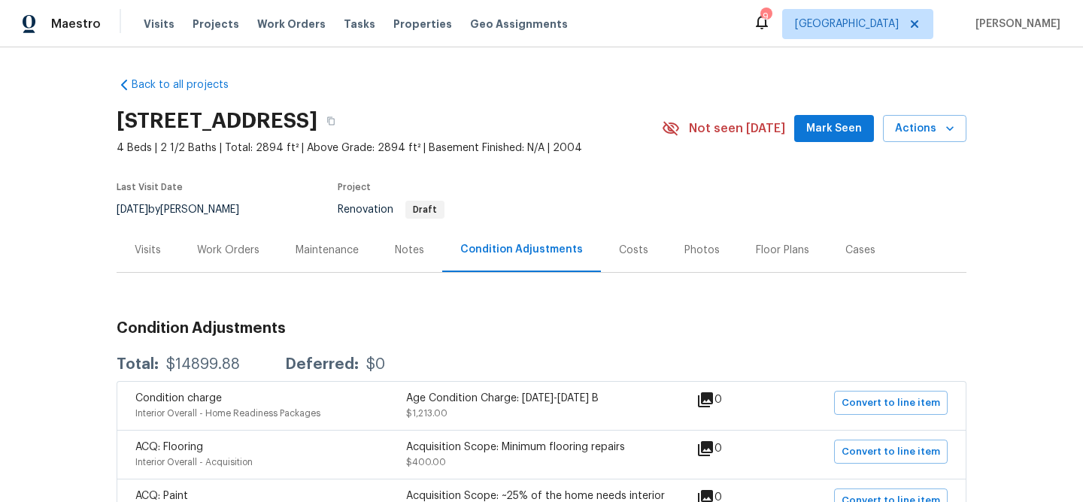
click at [633, 251] on div "Costs" at bounding box center [633, 250] width 29 height 15
